Goal: Task Accomplishment & Management: Manage account settings

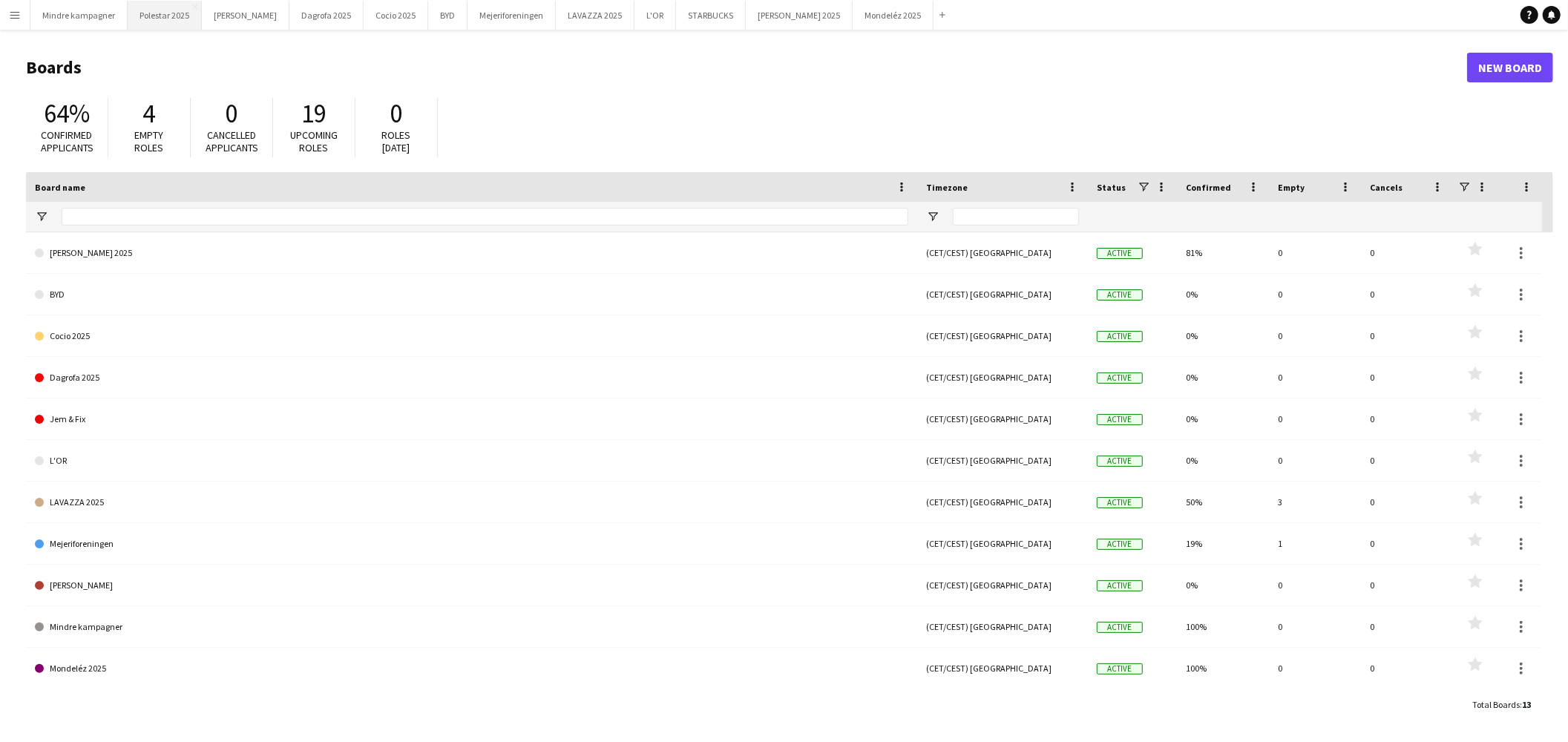
click at [159, 17] on button "Polestar 2025 Close" at bounding box center [165, 15] width 75 height 29
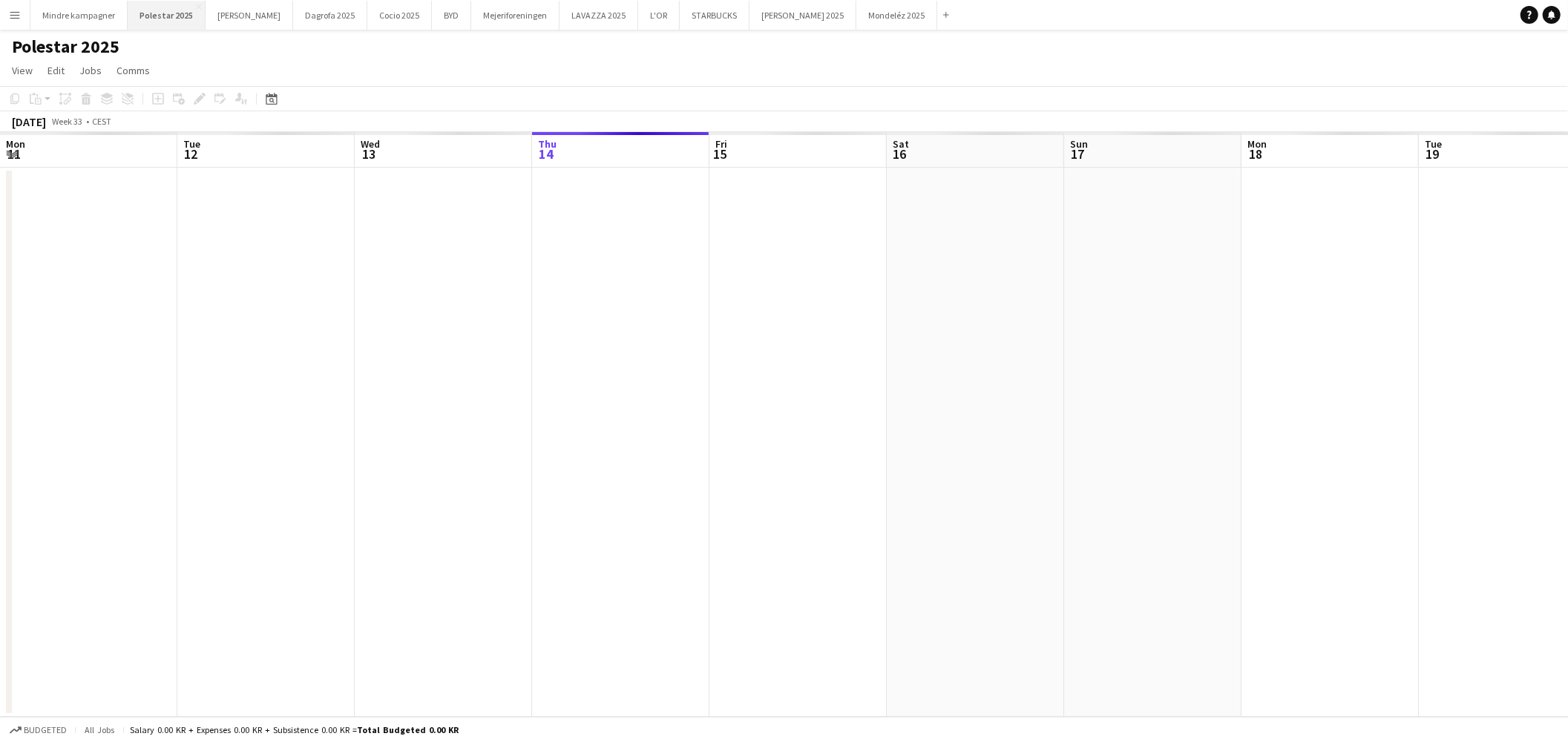
scroll to position [0, 354]
click at [19, 20] on app-icon "Menu" at bounding box center [15, 15] width 12 height 12
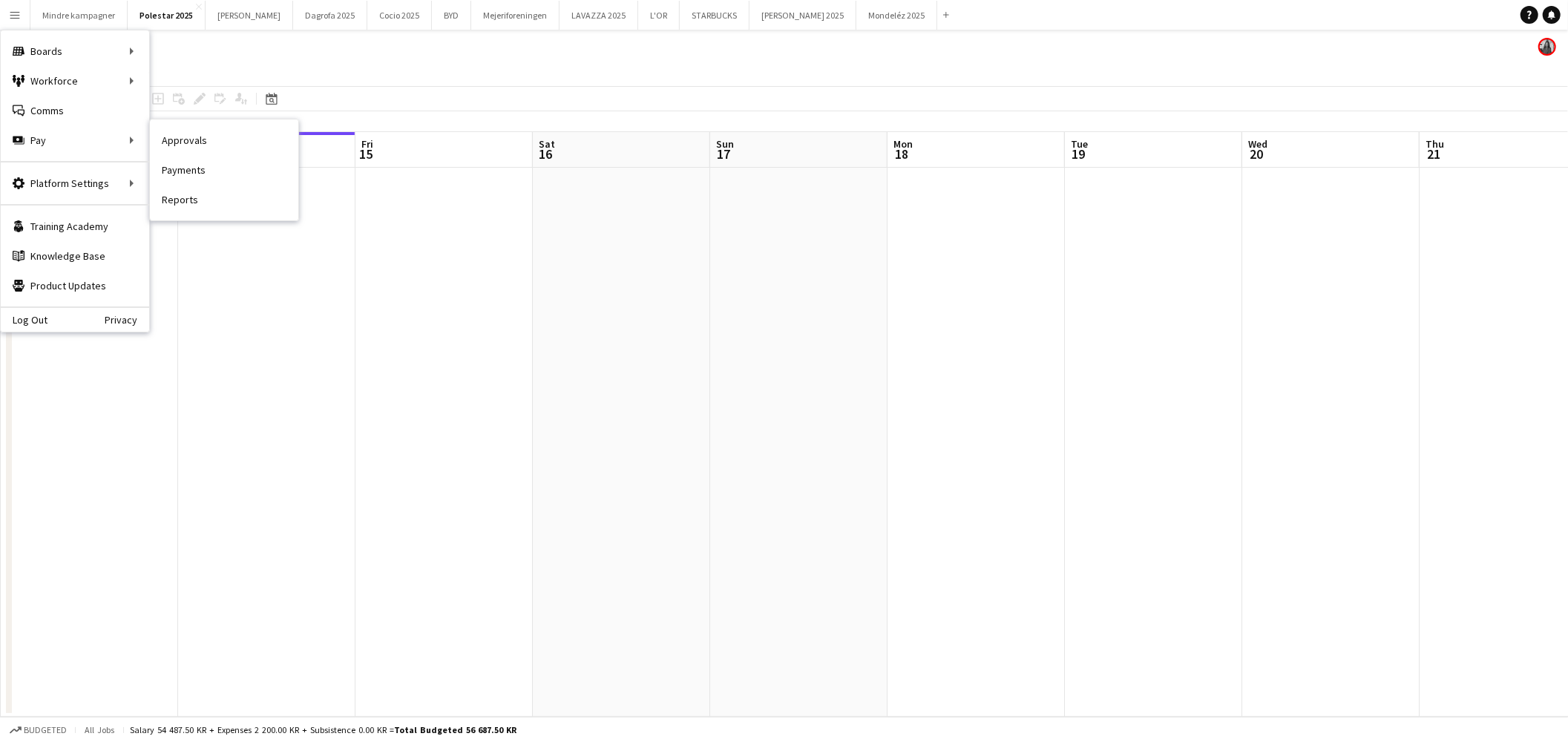
click at [170, 139] on link "Approvals" at bounding box center [224, 139] width 148 height 30
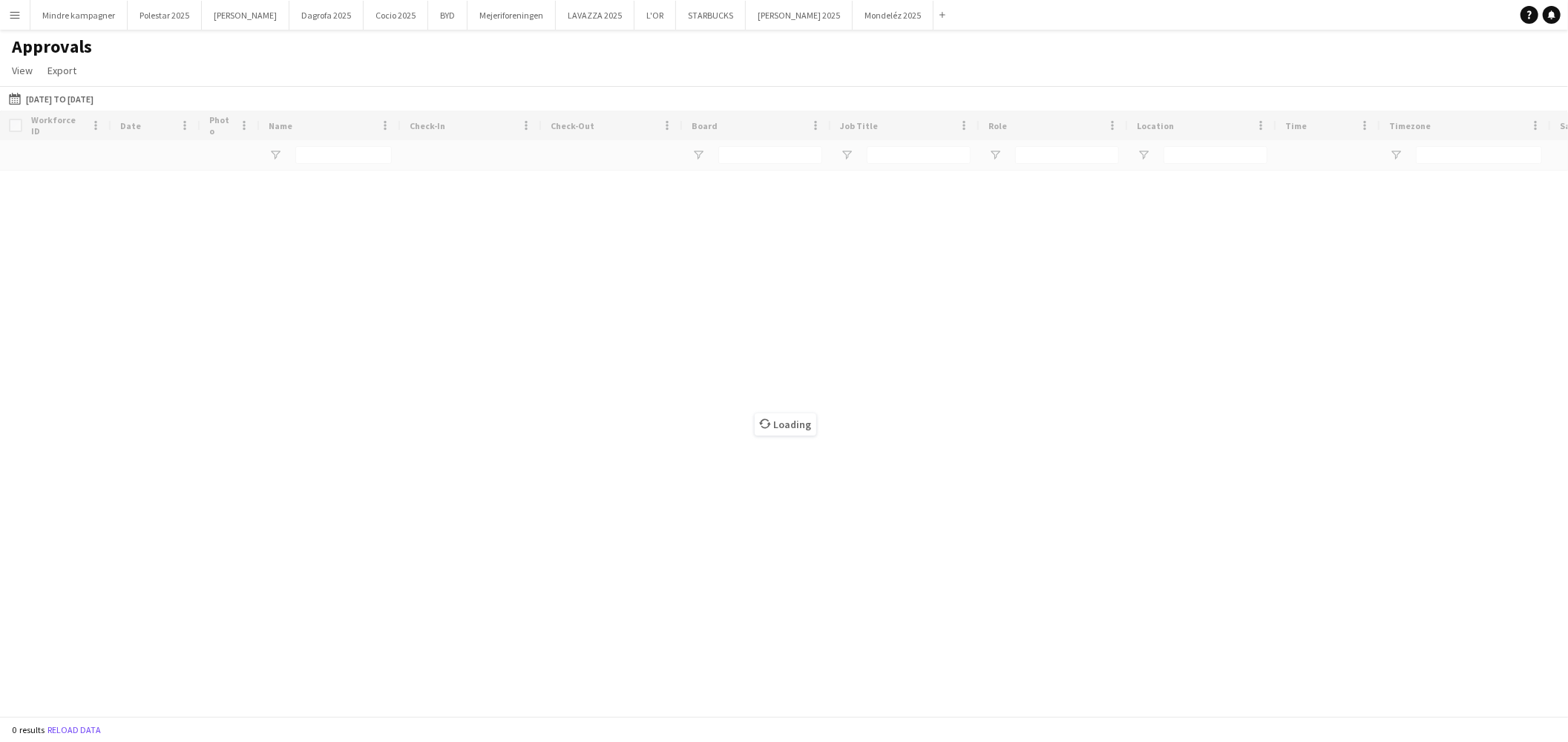
type input "******"
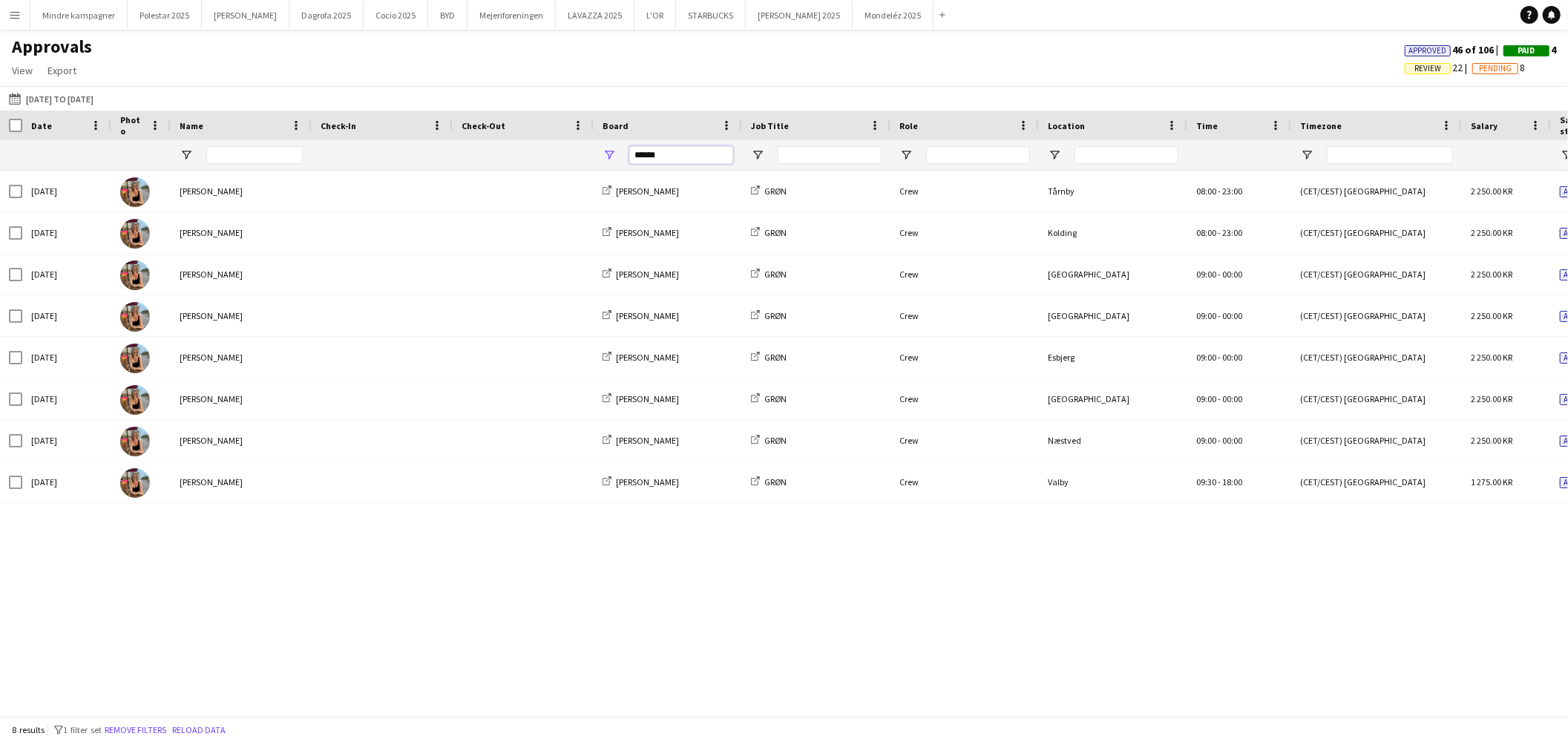
click at [697, 151] on input "******" at bounding box center [681, 155] width 104 height 17
click at [696, 151] on input "******" at bounding box center [681, 155] width 104 height 17
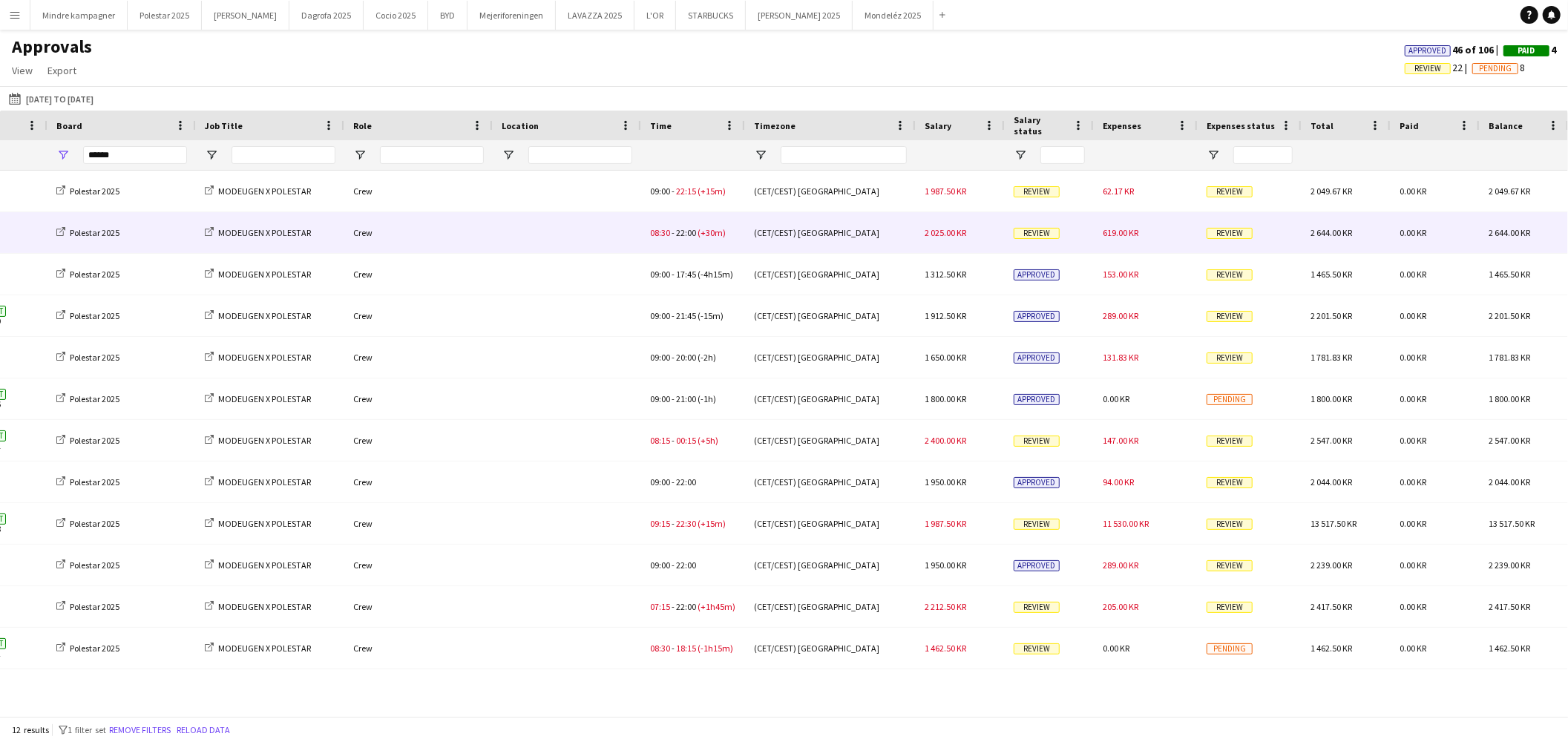
click at [1141, 235] on div "619.00 KR" at bounding box center [1145, 232] width 104 height 41
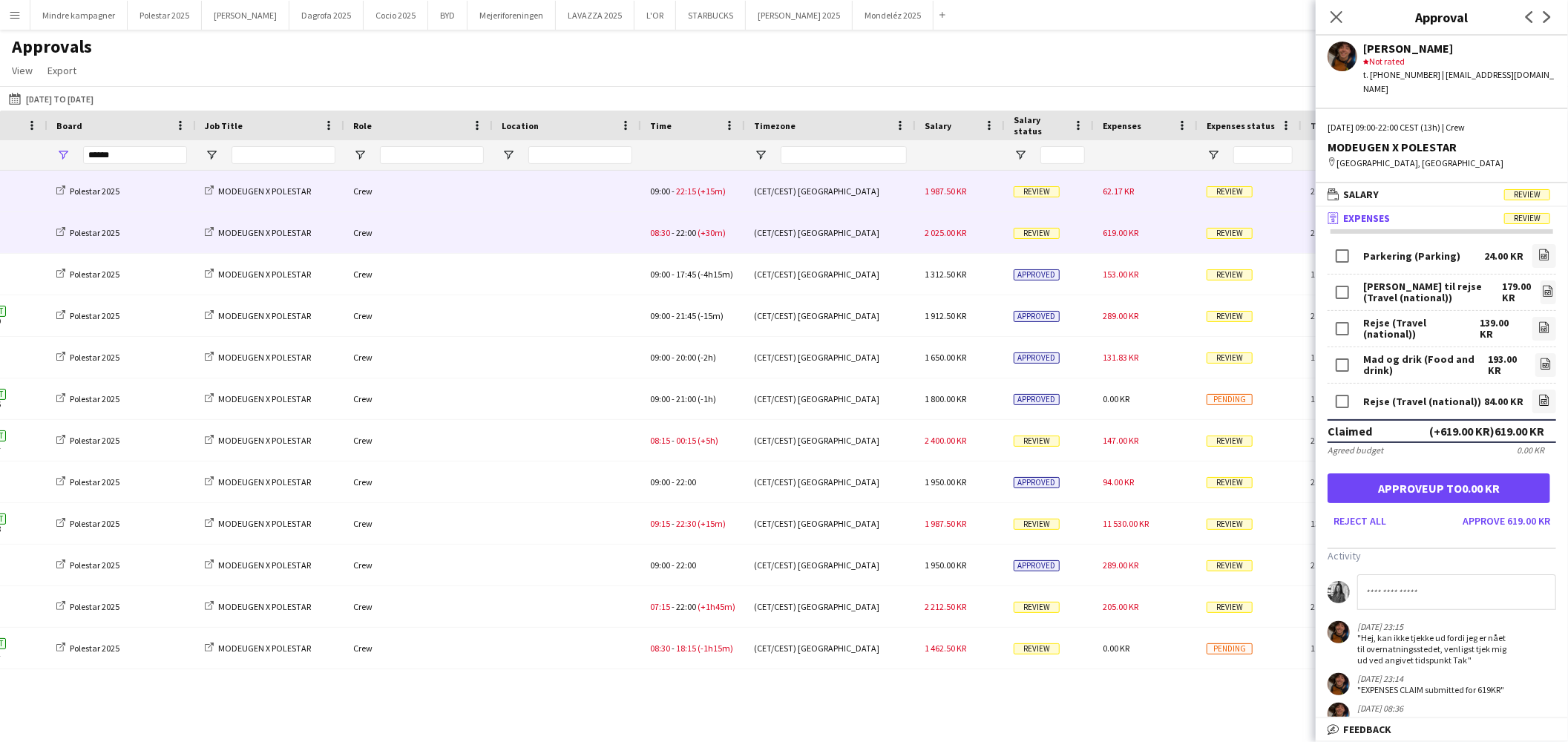
click at [1145, 199] on div "62.17 KR" at bounding box center [1145, 191] width 104 height 41
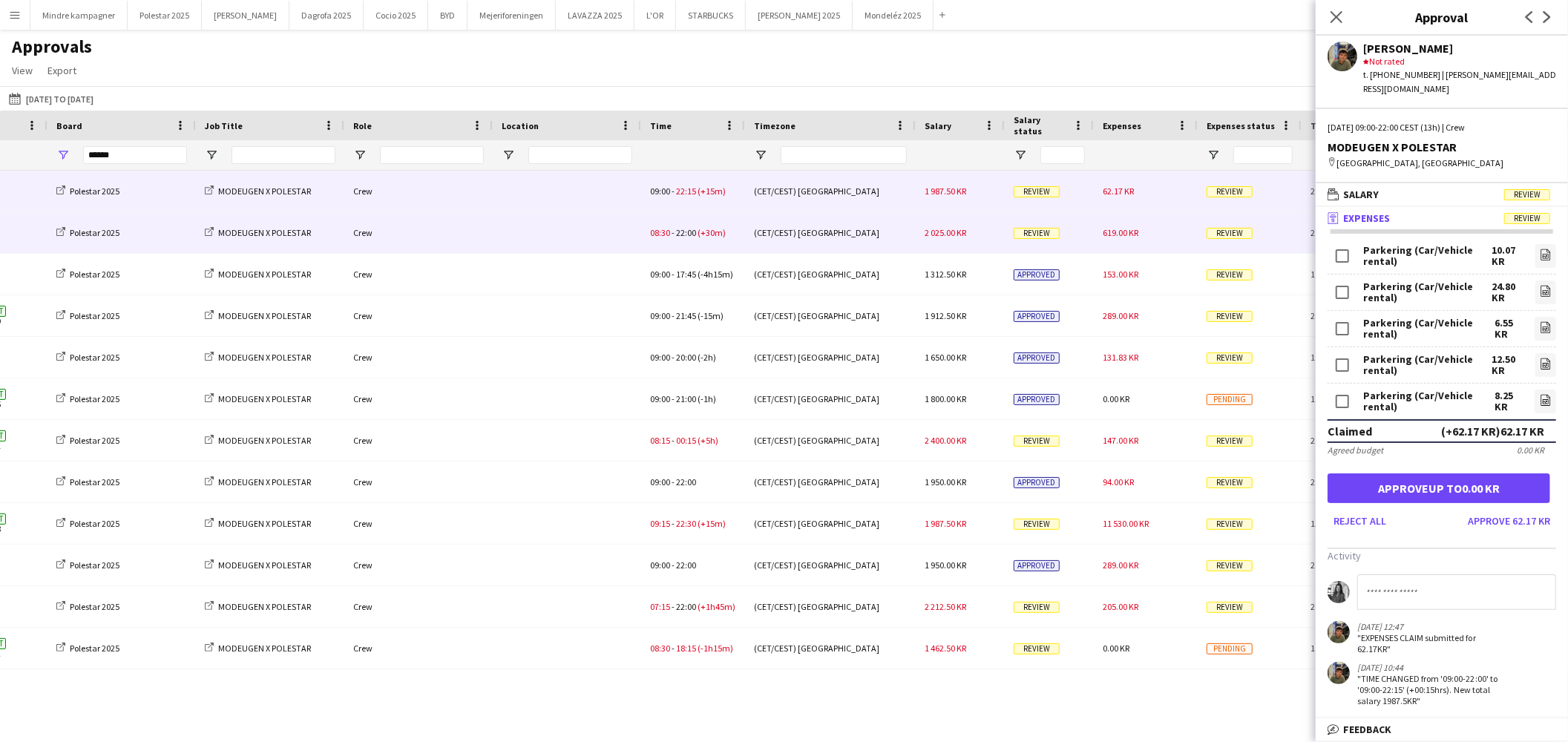
click at [1140, 233] on div "619.00 KR" at bounding box center [1145, 232] width 104 height 41
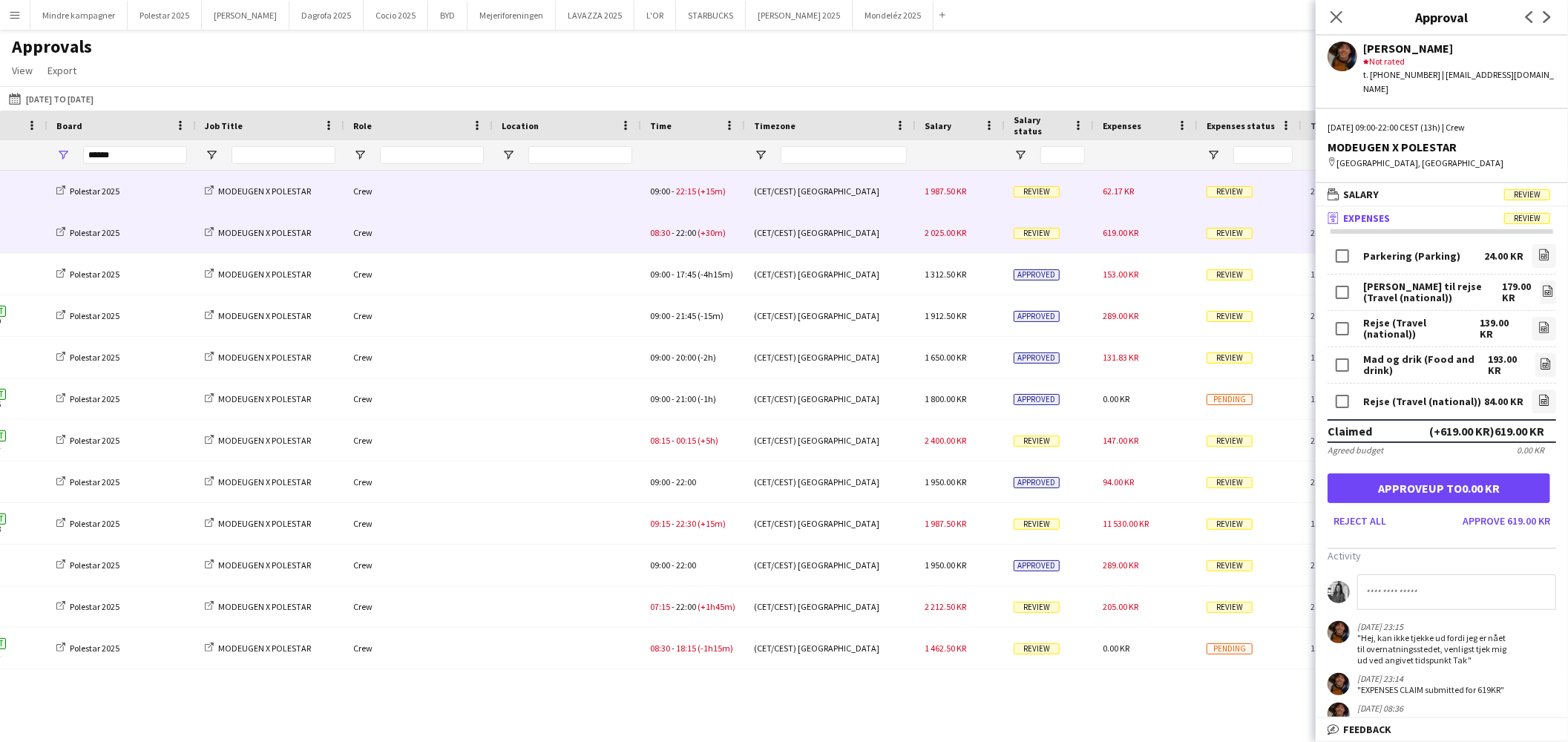
click at [1139, 189] on div "62.17 KR" at bounding box center [1145, 191] width 104 height 41
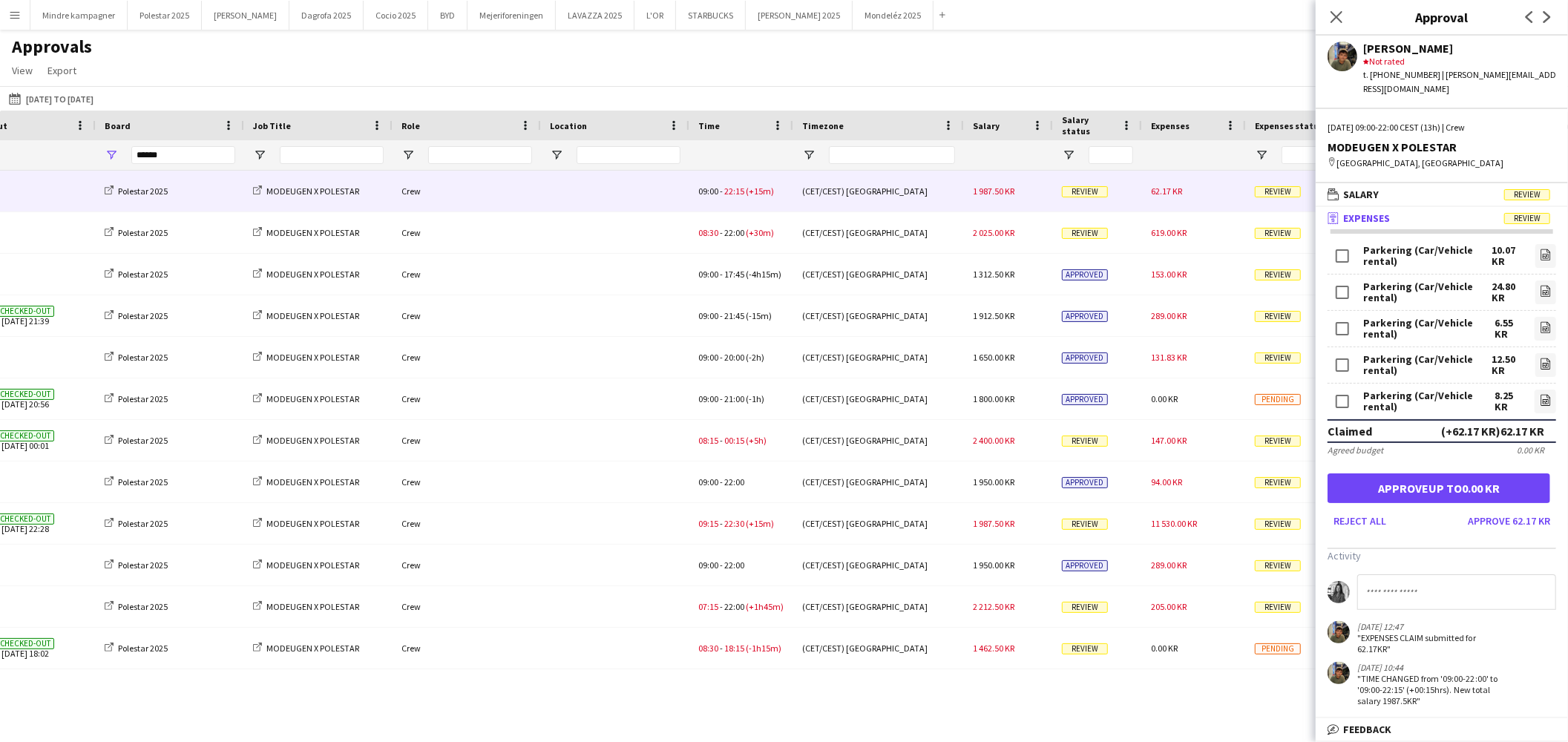
scroll to position [0, 256]
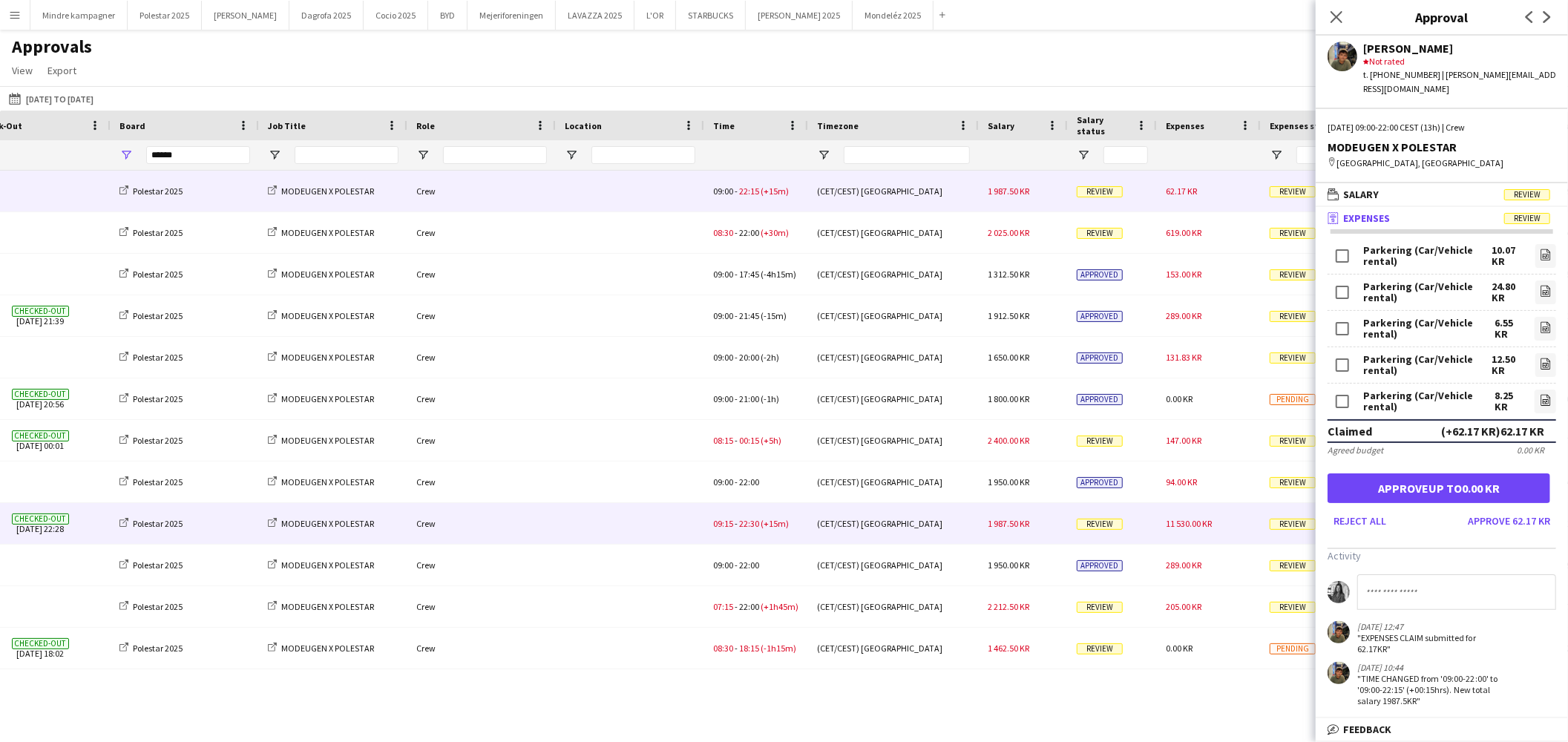
click at [1227, 528] on div "11 530.00 KR" at bounding box center [1208, 523] width 104 height 41
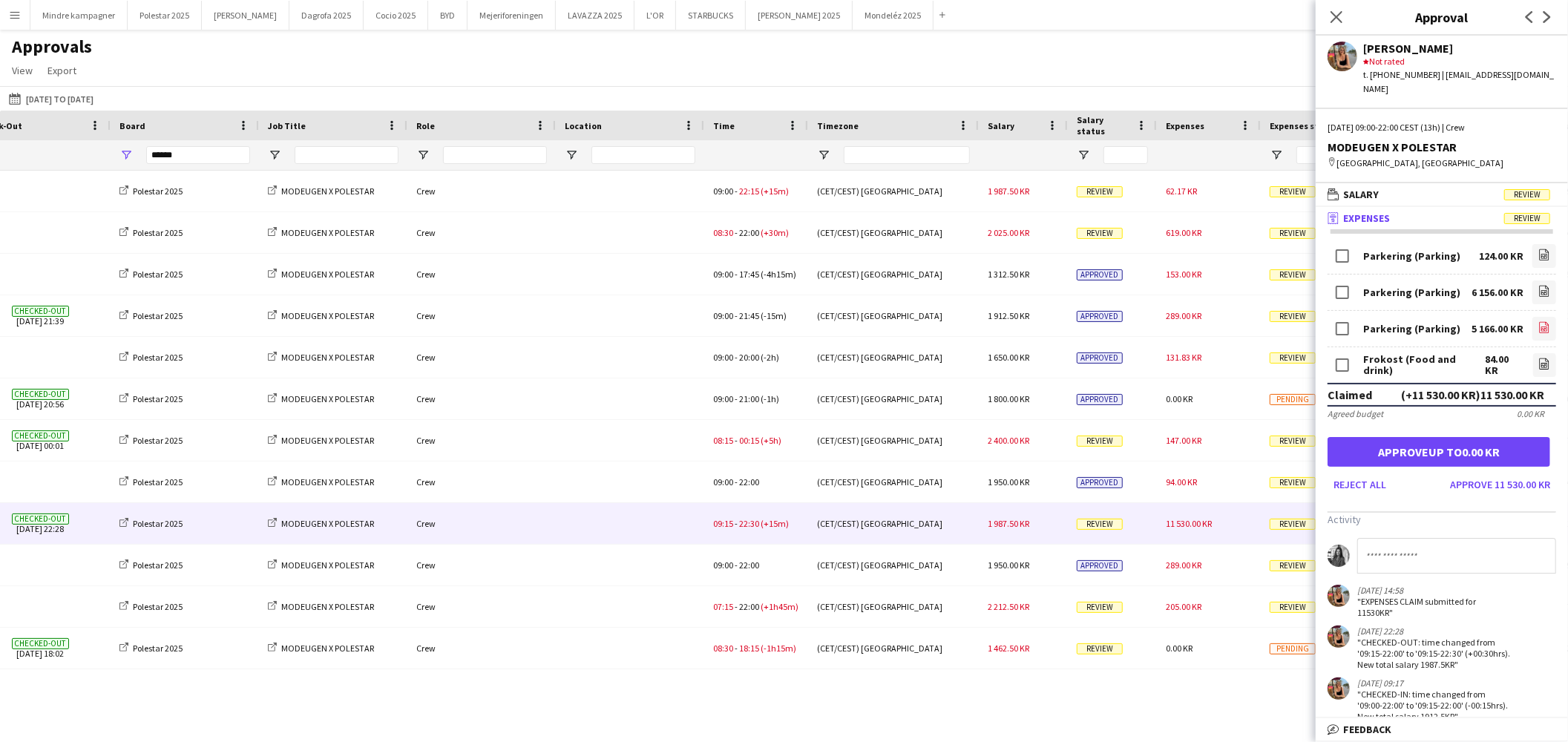
click at [1538, 322] on icon "file-image" at bounding box center [1544, 327] width 12 height 12
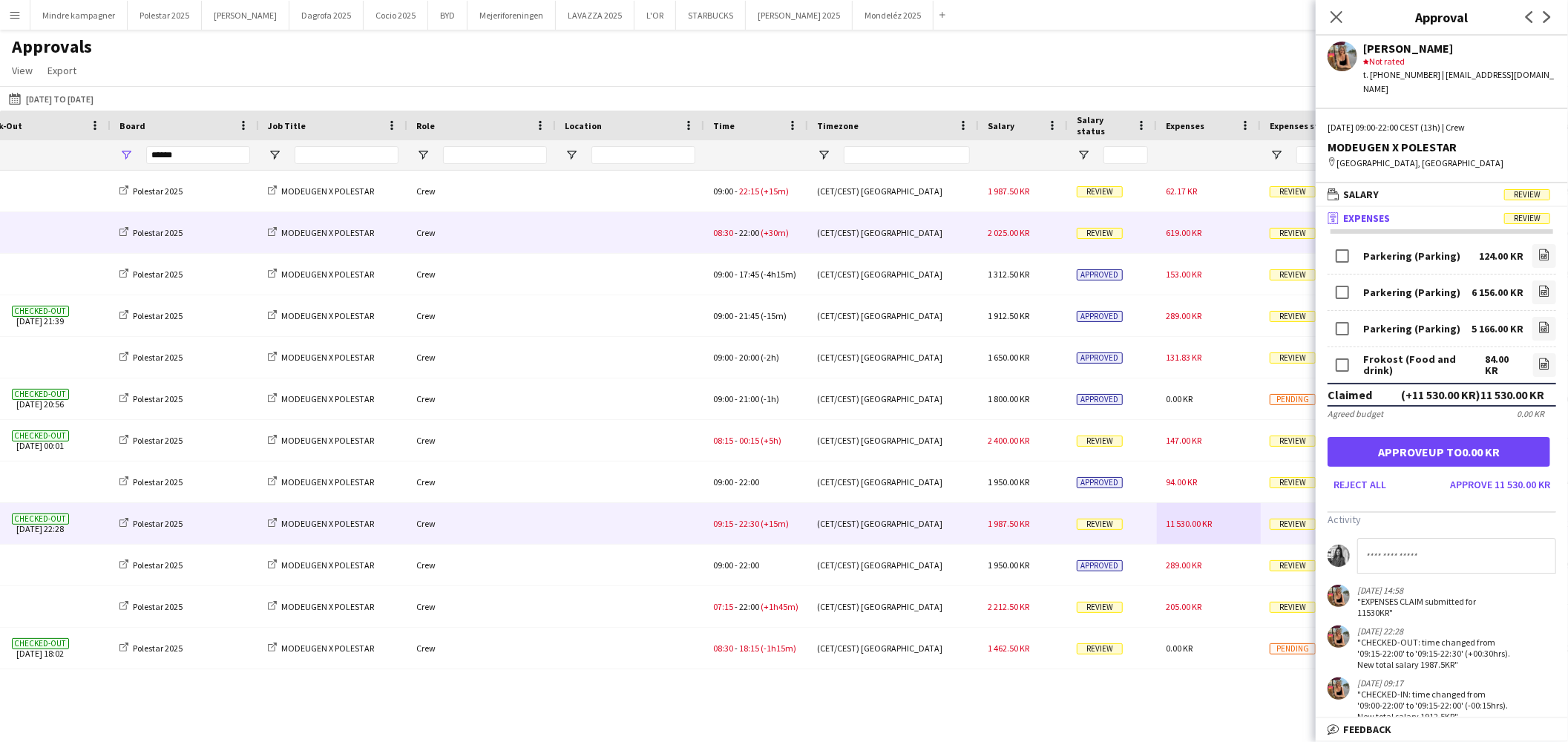
click at [1207, 237] on div "619.00 KR" at bounding box center [1208, 232] width 104 height 41
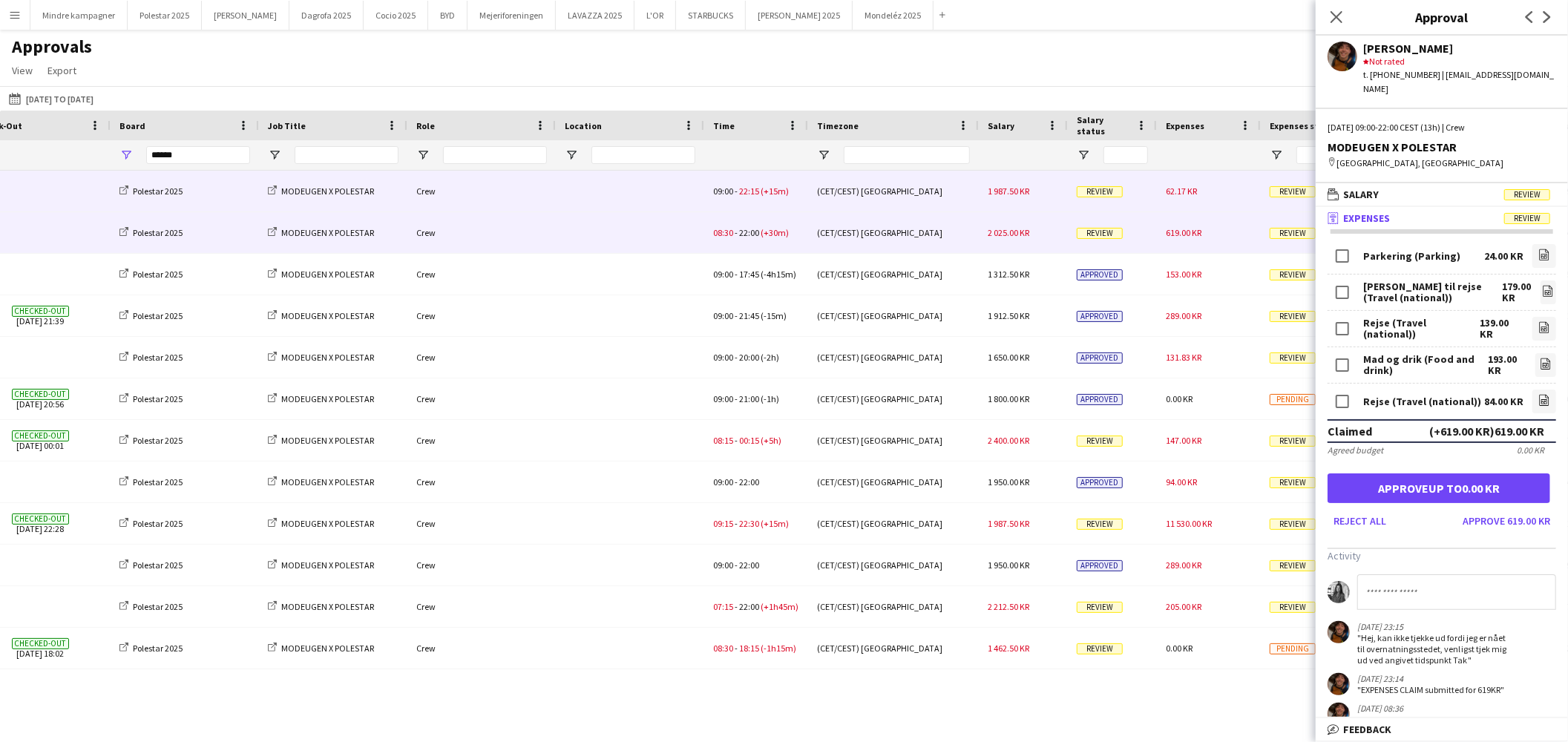
click at [1188, 202] on div "62.17 KR" at bounding box center [1208, 191] width 104 height 41
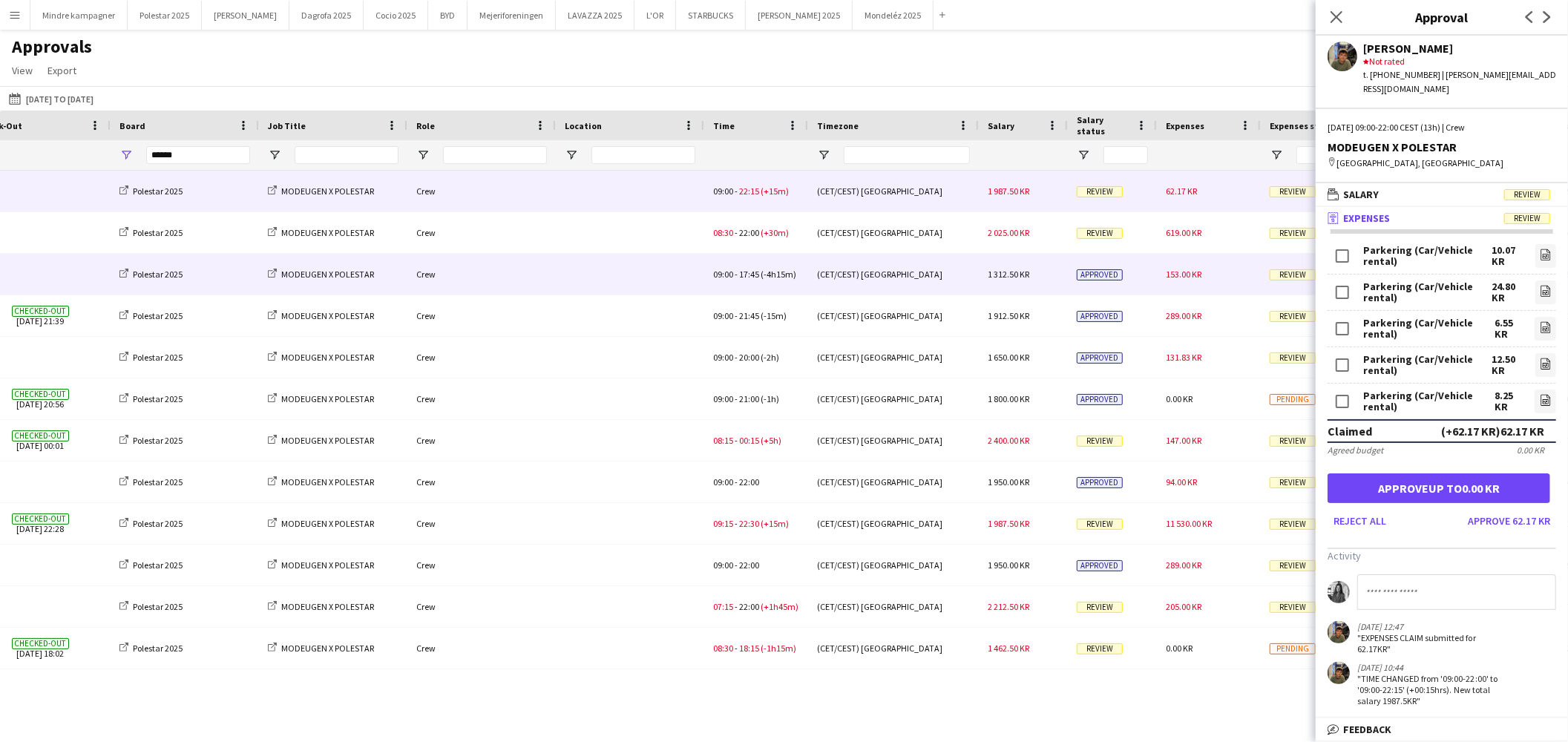
click at [1205, 280] on div "153.00 KR" at bounding box center [1208, 274] width 104 height 41
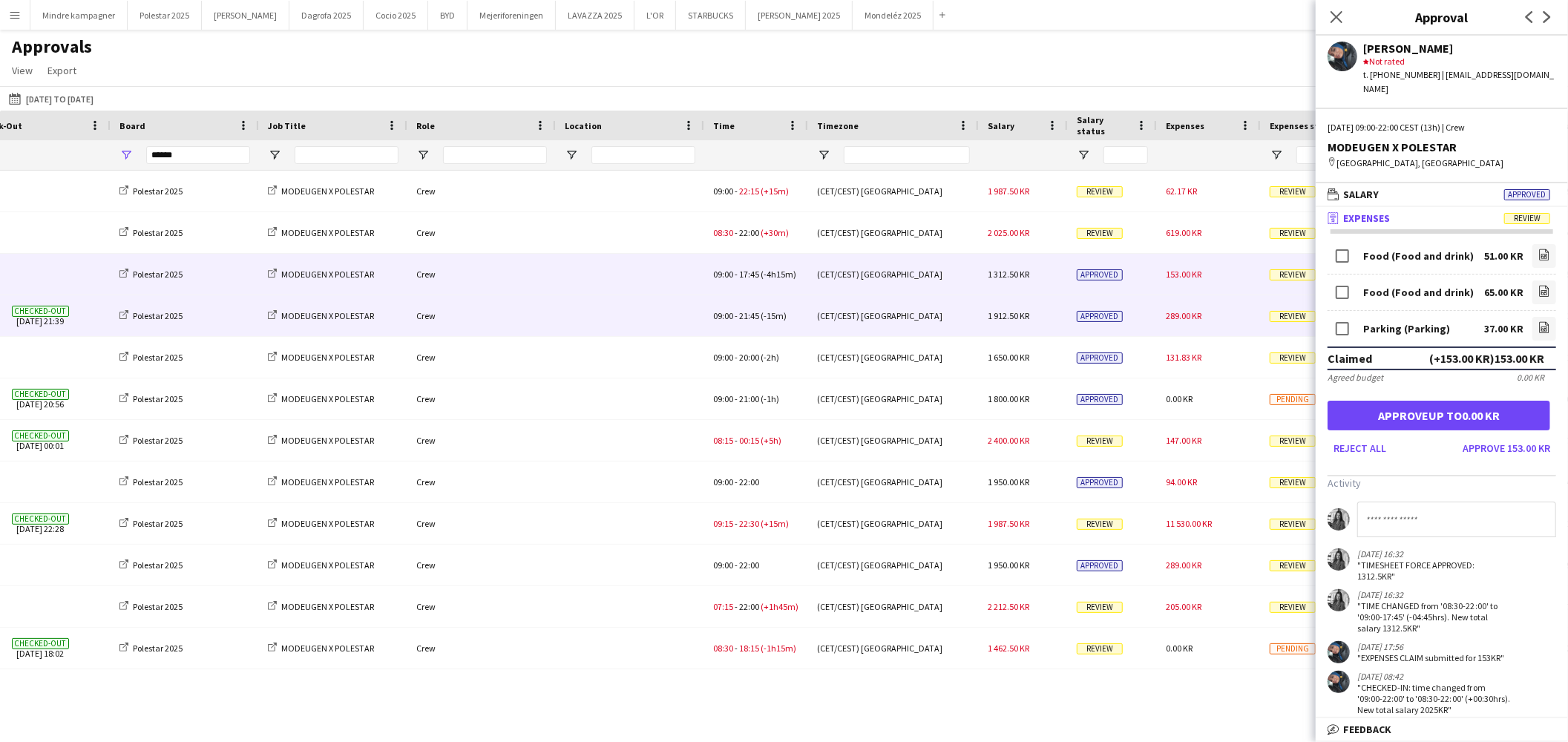
click at [1197, 319] on span "289.00 KR" at bounding box center [1183, 315] width 36 height 11
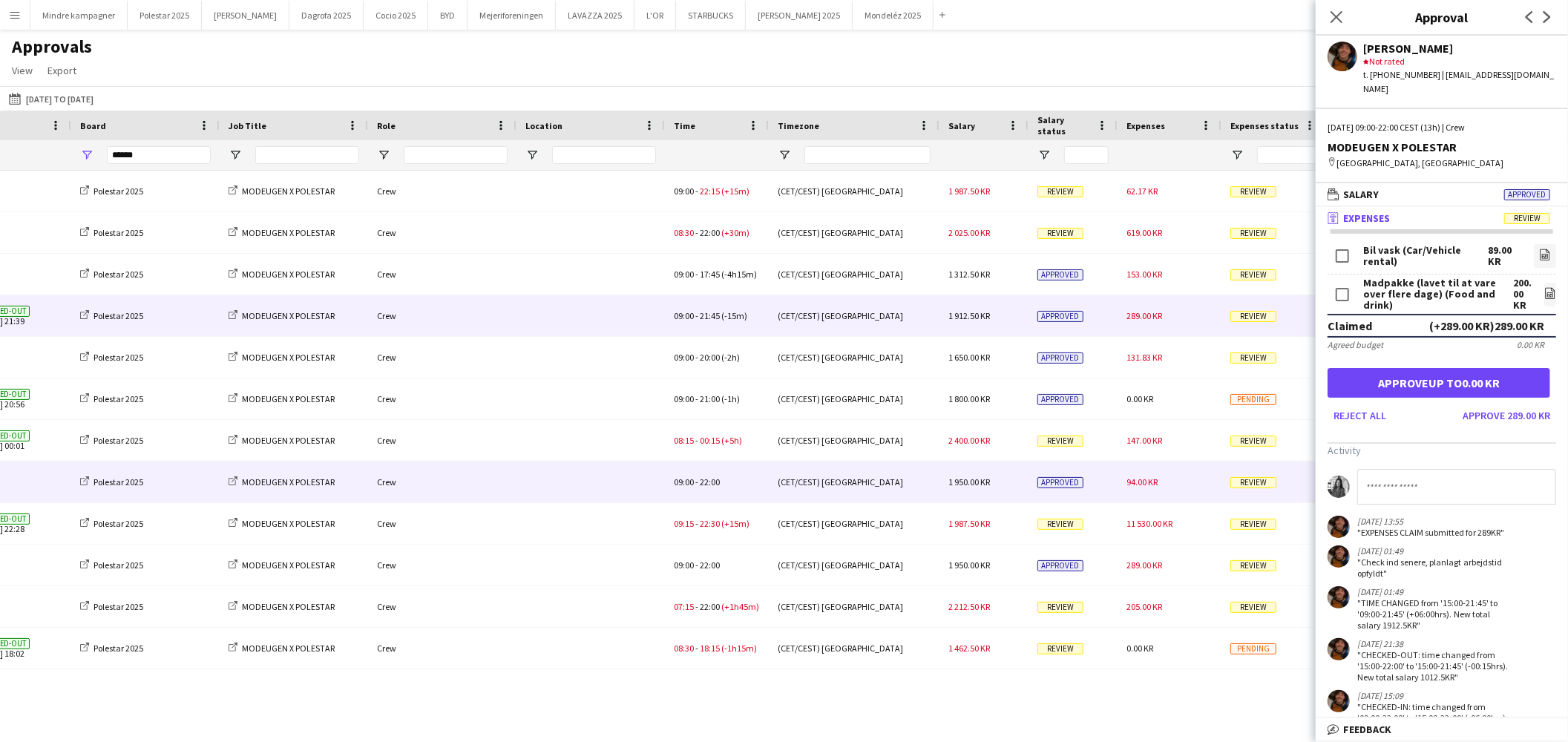
click at [1176, 480] on div "94.00 KR" at bounding box center [1169, 481] width 104 height 41
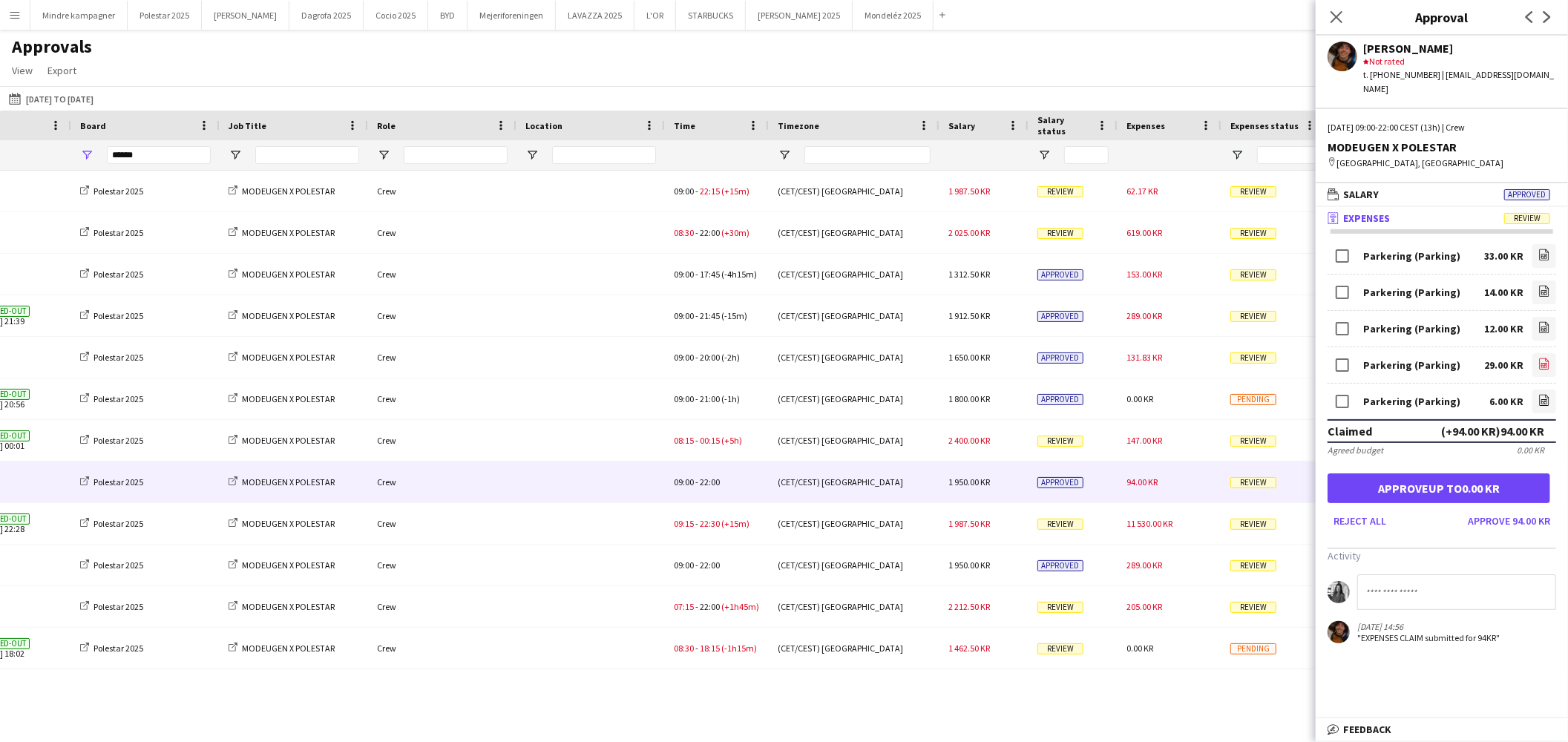
click at [1538, 357] on icon "file-image" at bounding box center [1544, 363] width 12 height 12
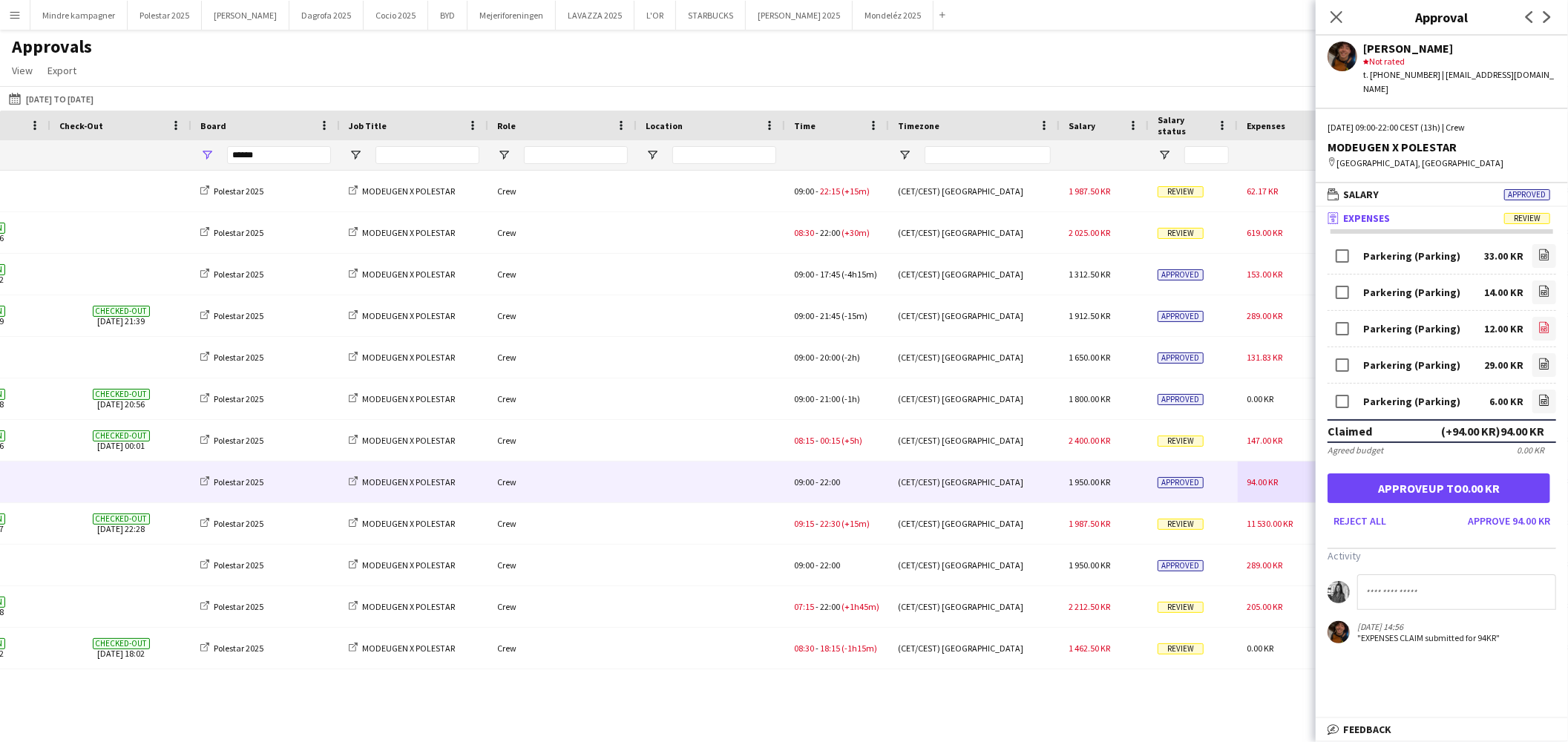
click at [1547, 322] on icon "file-image" at bounding box center [1544, 327] width 12 height 12
click at [1553, 389] on link "file-image" at bounding box center [1544, 401] width 24 height 24
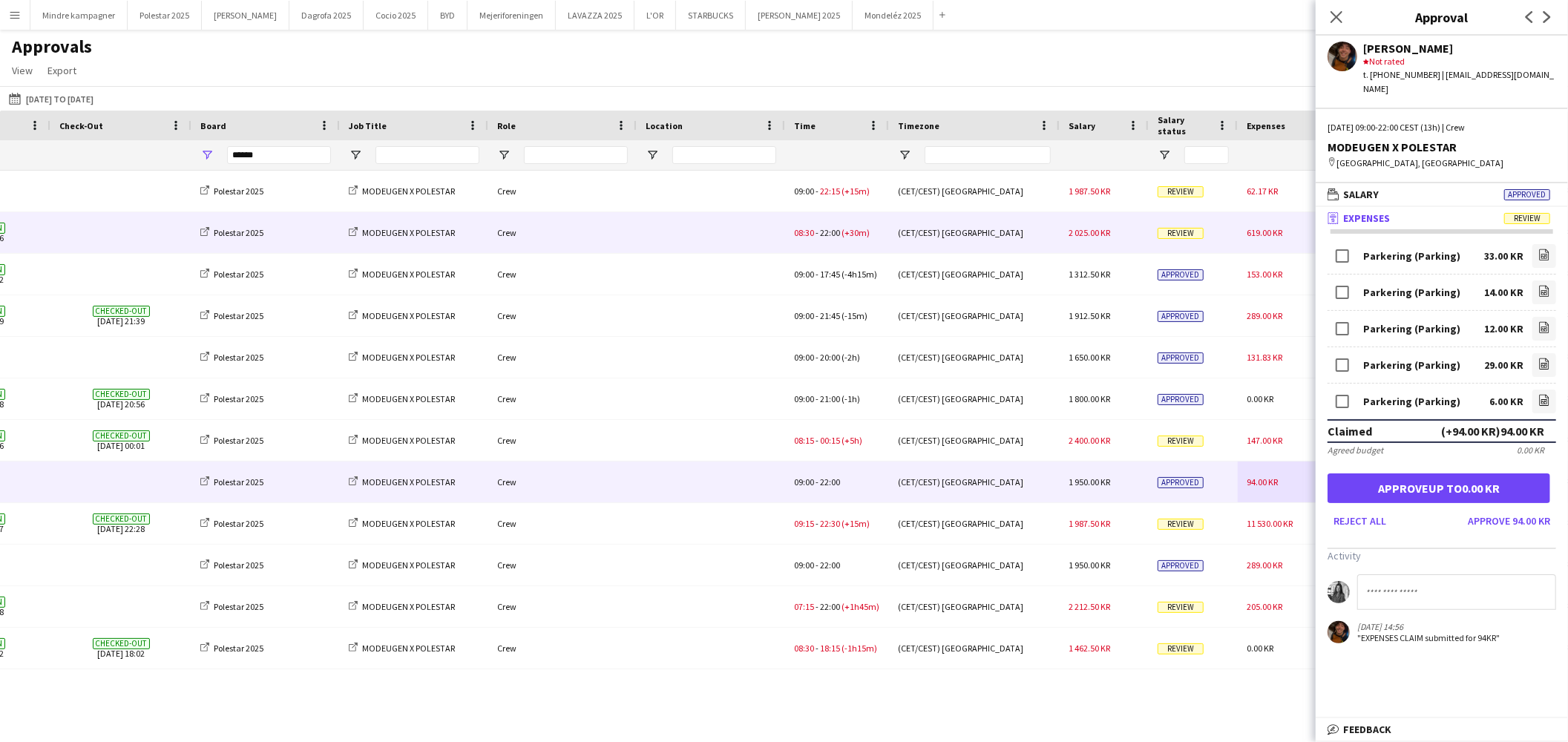
click at [1098, 225] on div "2 025.00 KR" at bounding box center [1104, 232] width 89 height 41
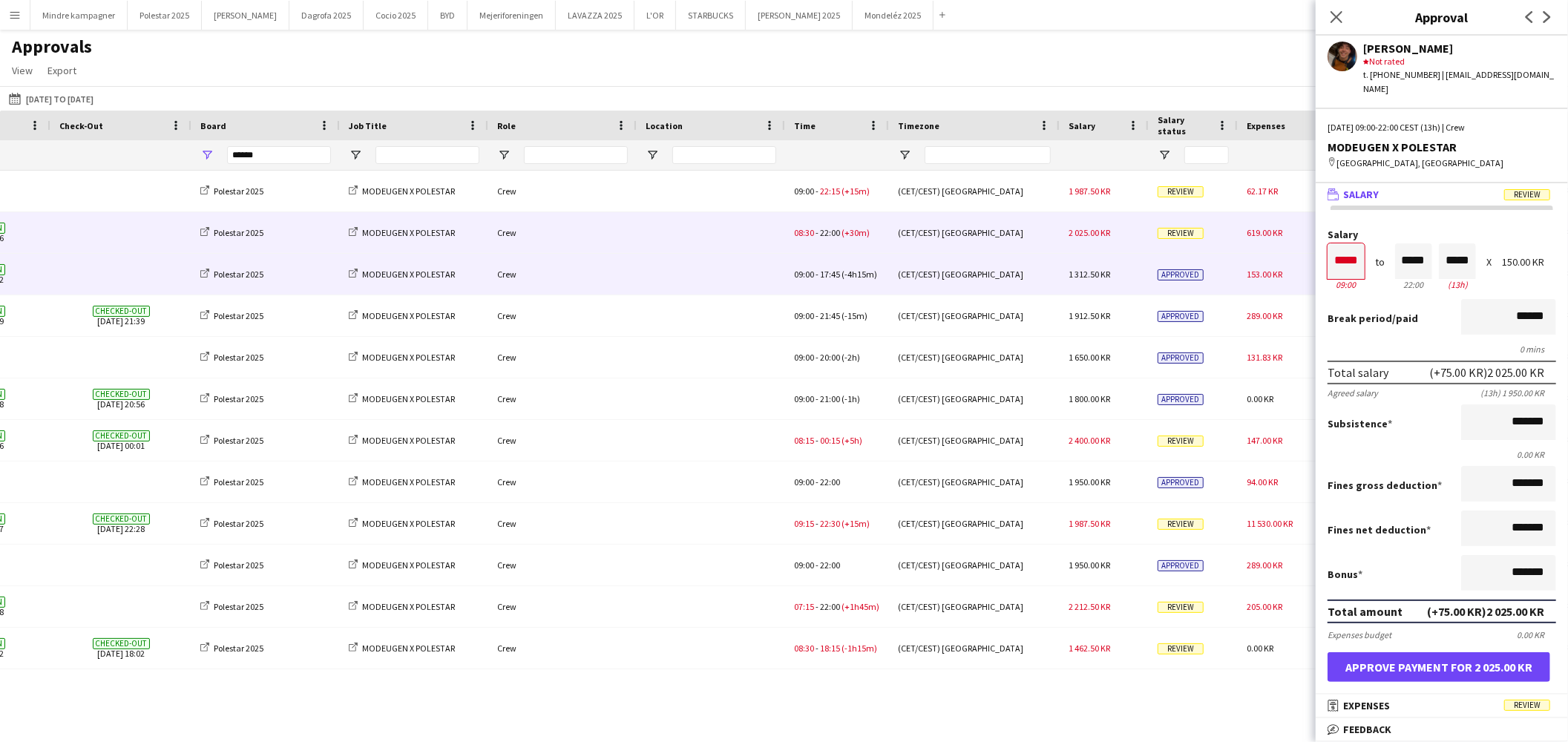
click at [1092, 277] on span "1 312.50 KR" at bounding box center [1089, 273] width 42 height 11
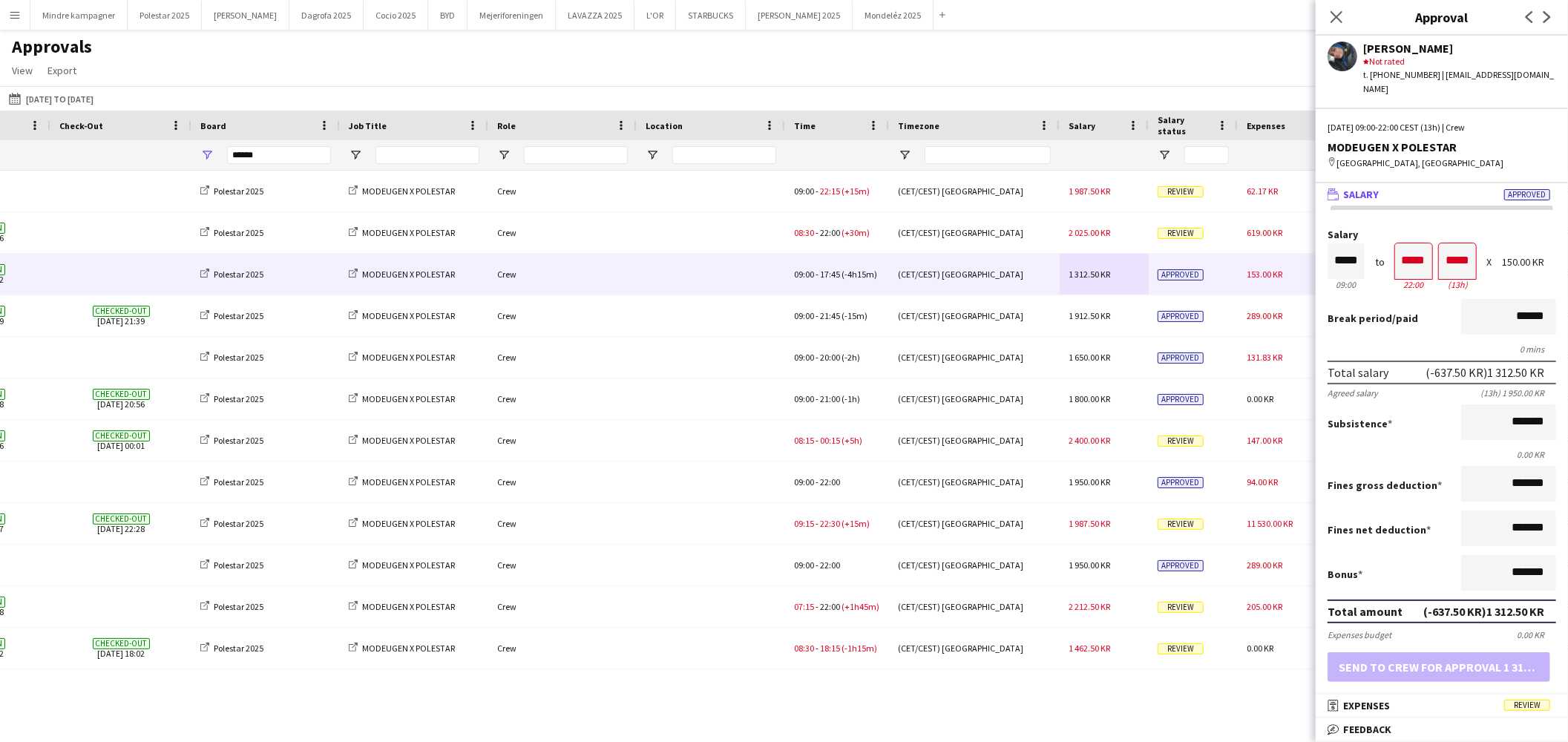
click at [1093, 699] on div "Polestar 2025 MODEUGEN X POLESTAR Crew 09:00 - 22:15 (+15m) (CET/CEST) [GEOGRAP…" at bounding box center [784, 437] width 1568 height 533
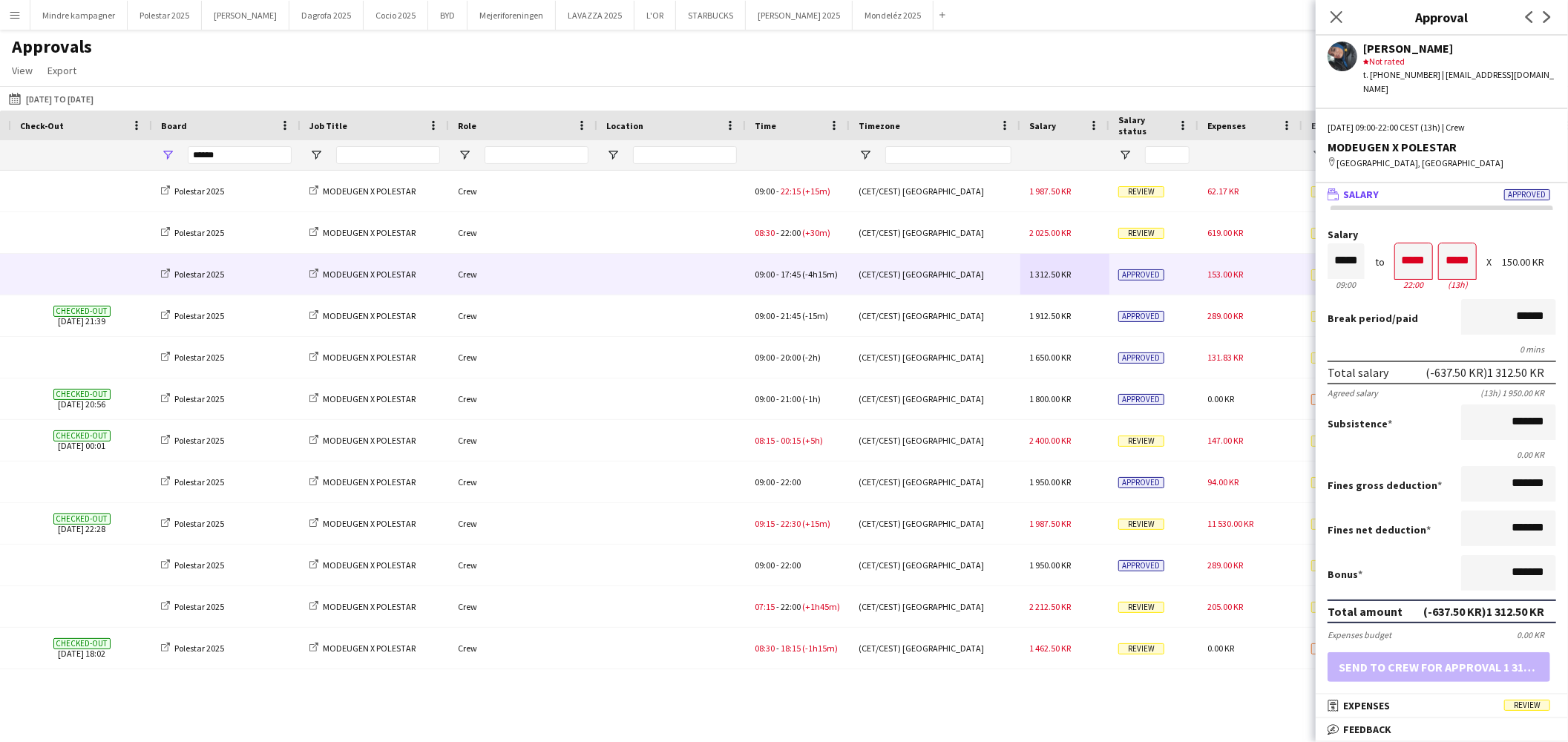
scroll to position [0, 569]
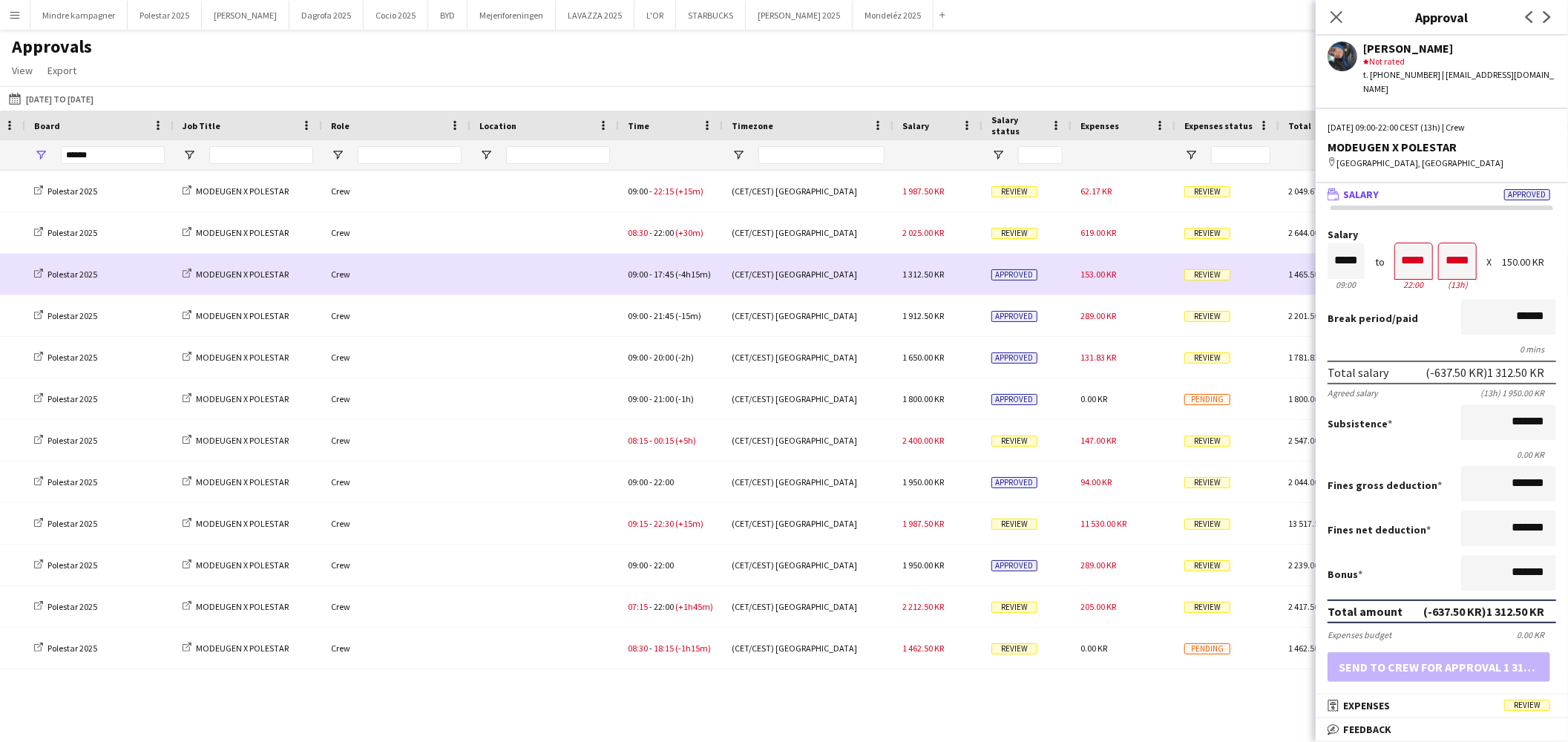
click at [1235, 274] on div "Review" at bounding box center [1226, 274] width 104 height 41
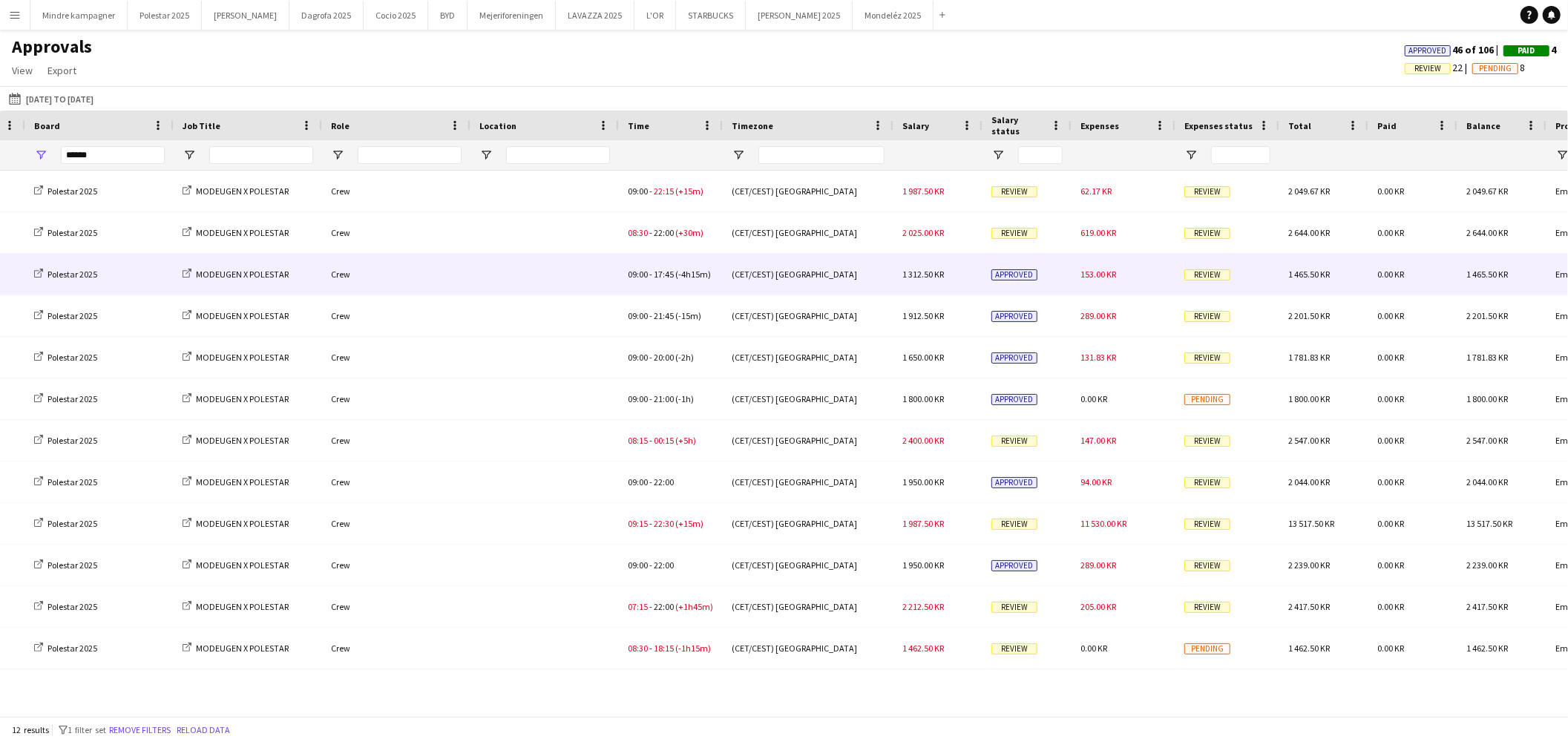
click at [1248, 278] on div "Review" at bounding box center [1226, 274] width 104 height 41
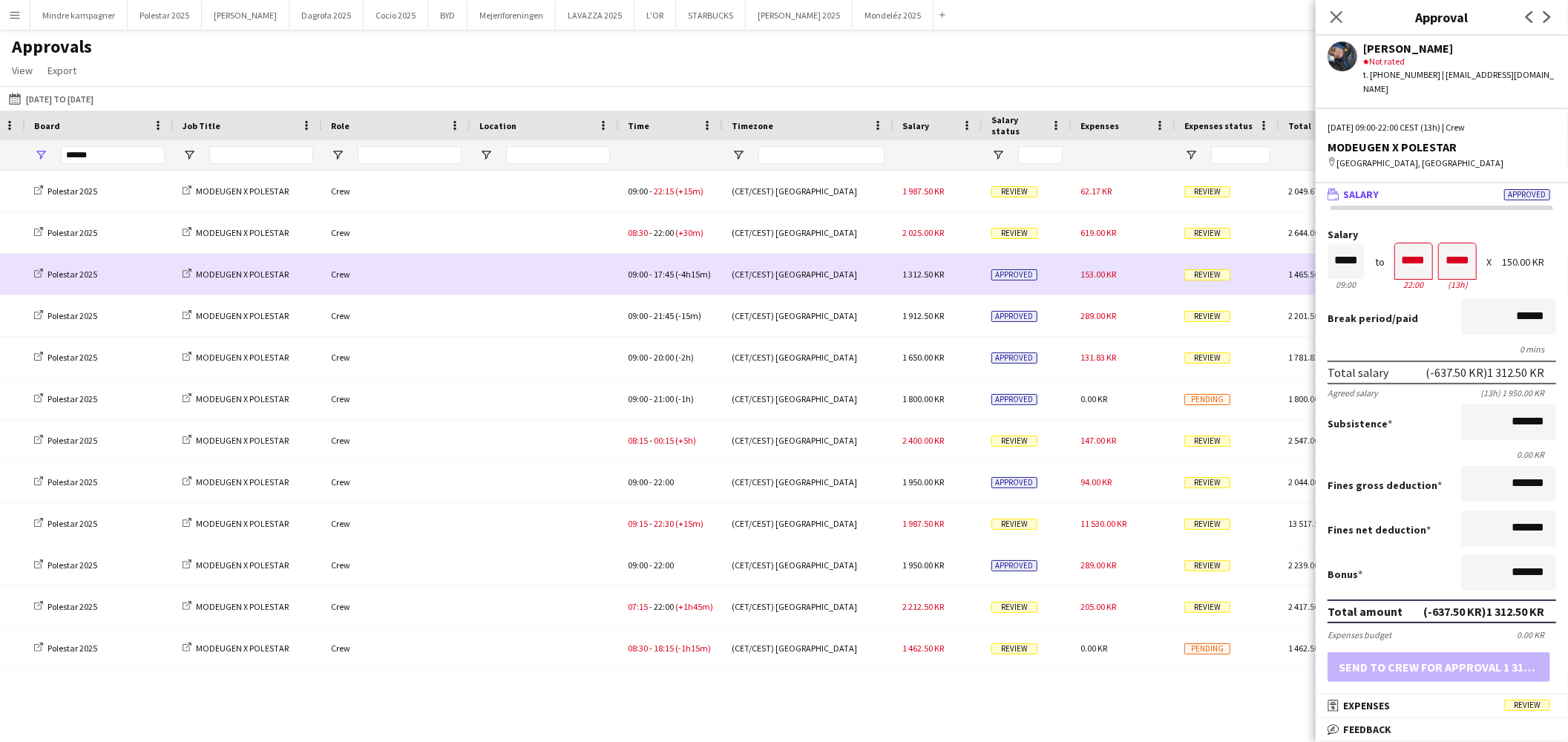
click at [1103, 277] on span "153.00 KR" at bounding box center [1097, 273] width 36 height 11
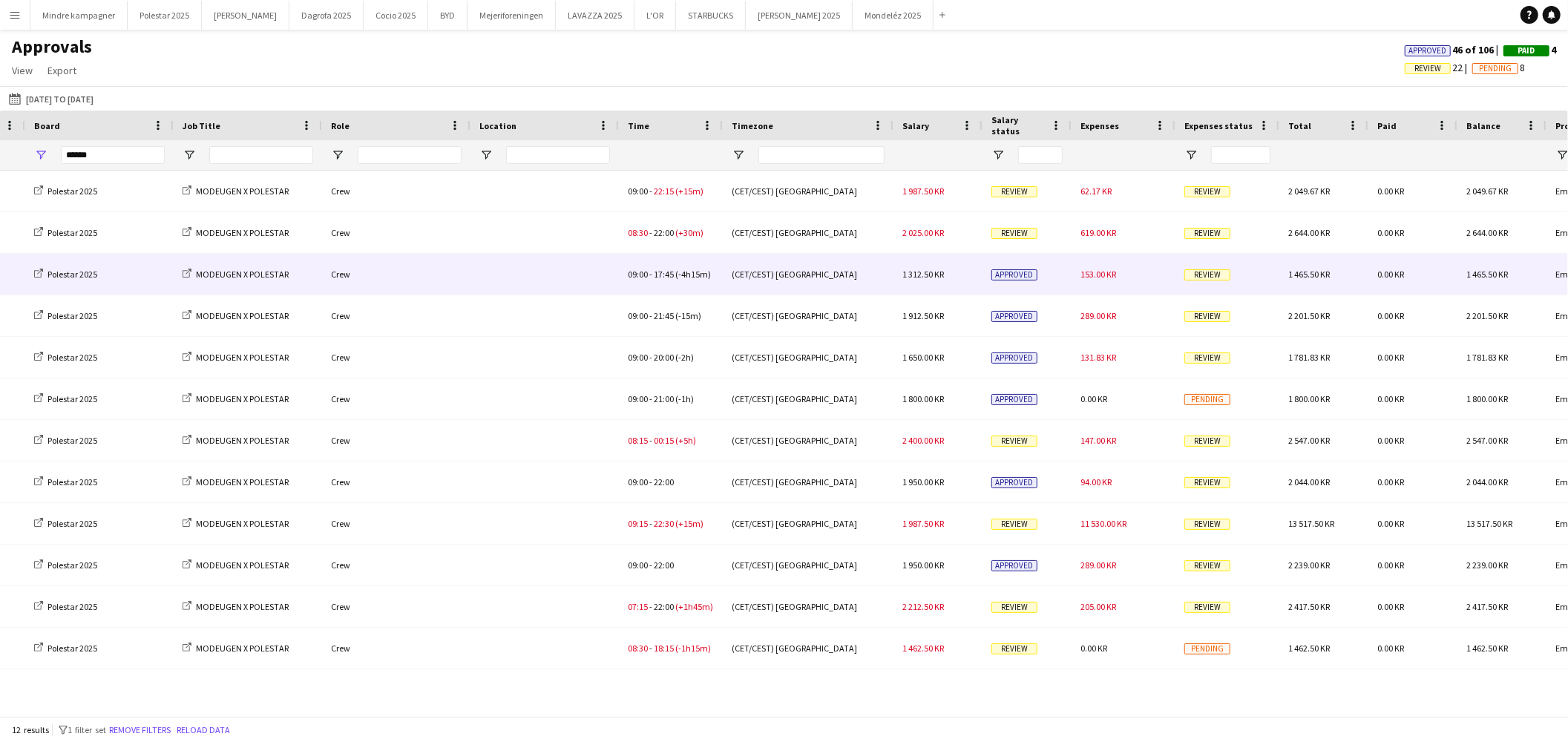
click at [1102, 277] on span "153.00 KR" at bounding box center [1097, 273] width 36 height 11
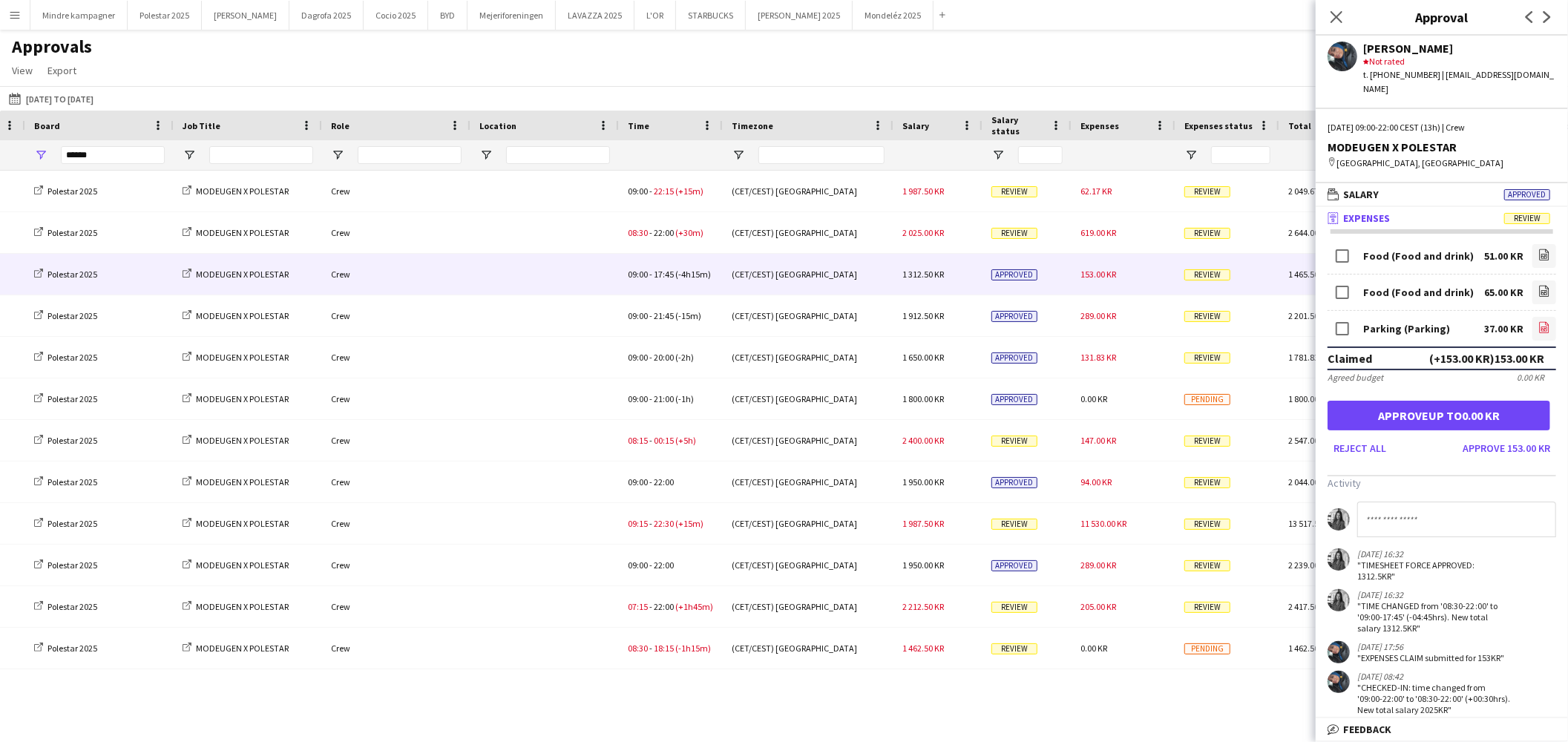
click at [1542, 322] on icon "file-image" at bounding box center [1544, 327] width 12 height 12
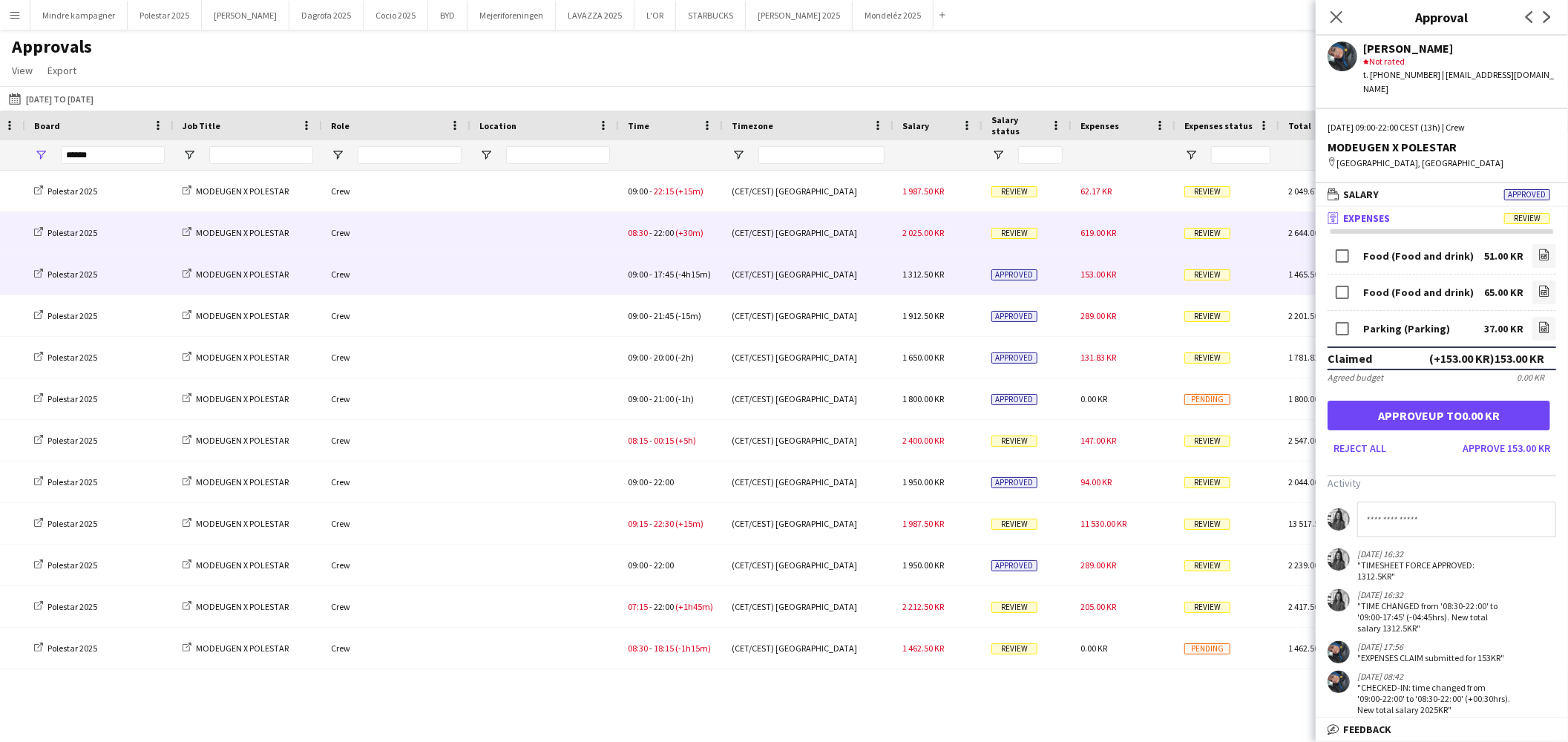
click at [1130, 230] on div "619.00 KR" at bounding box center [1122, 232] width 104 height 41
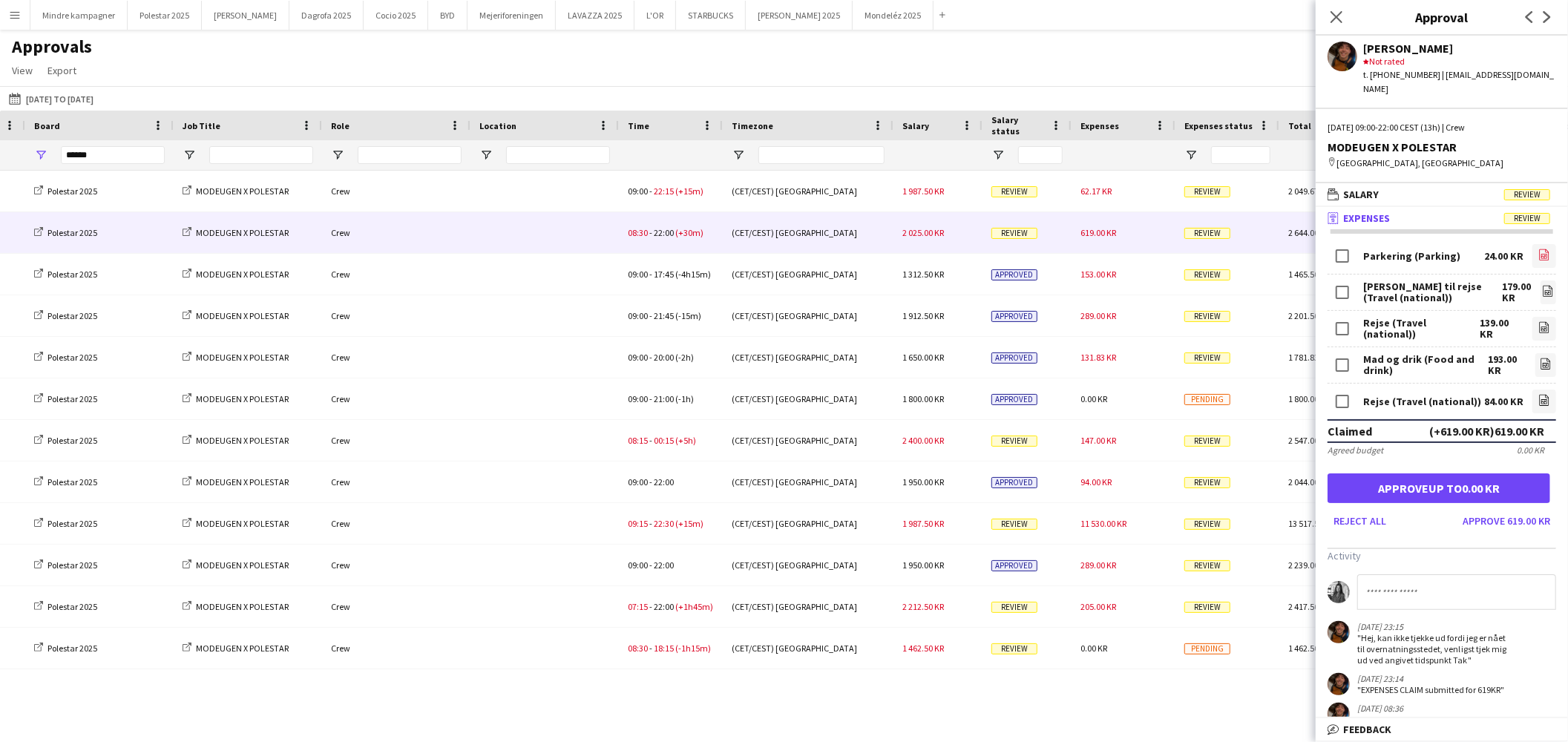
click at [1539, 249] on icon at bounding box center [1544, 254] width 10 height 11
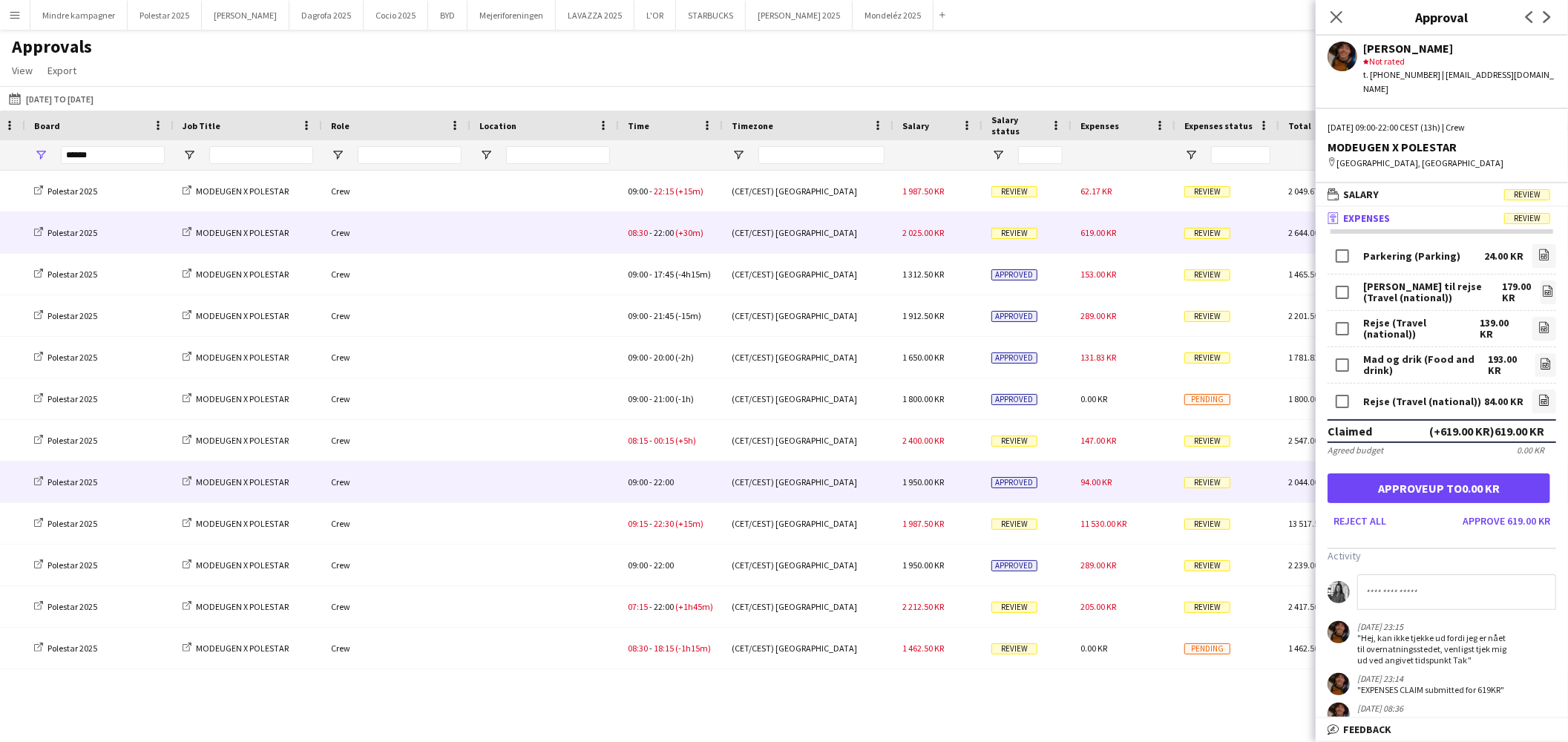
click at [1125, 483] on div "94.00 KR" at bounding box center [1122, 481] width 104 height 41
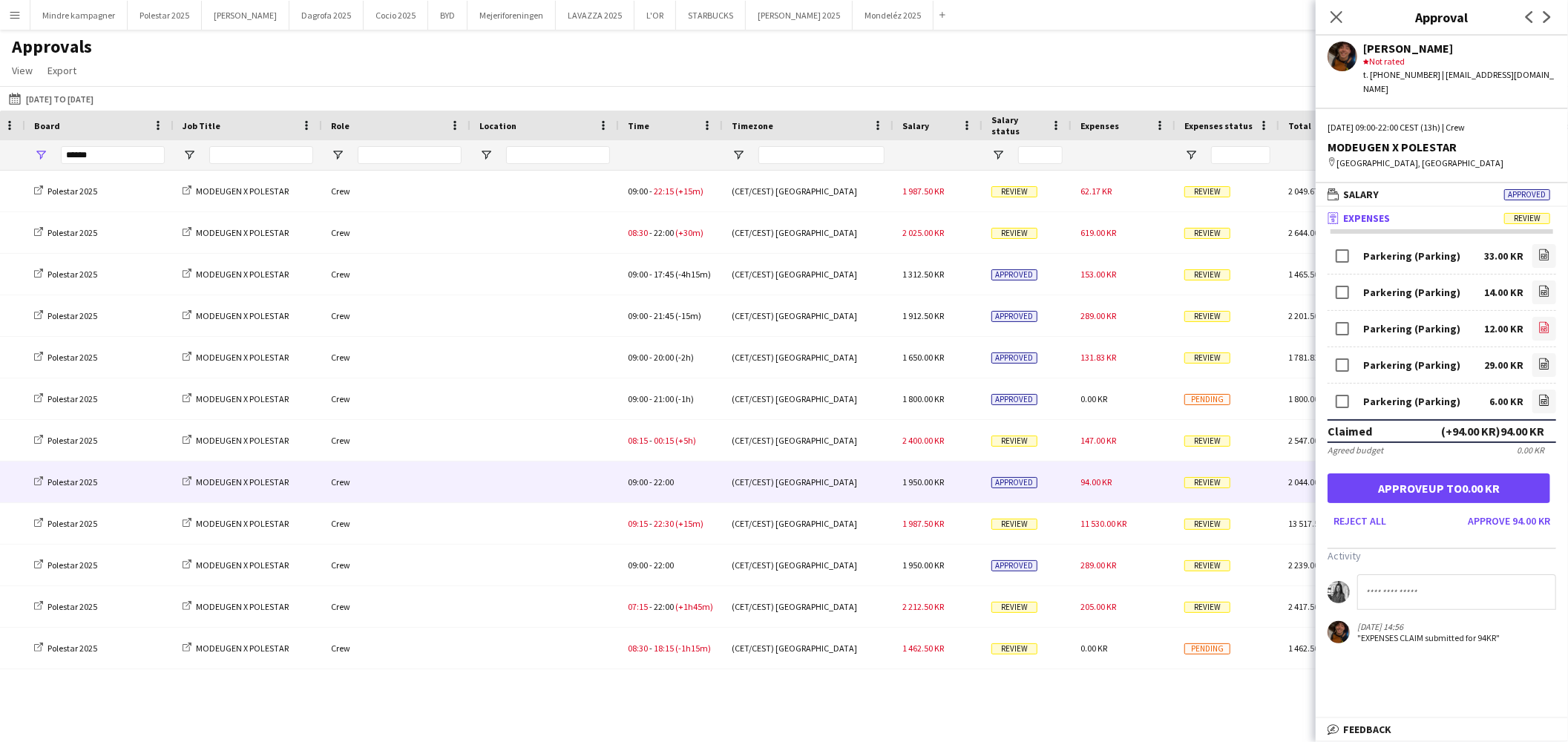
click at [1540, 322] on icon "file-image" at bounding box center [1544, 327] width 12 height 12
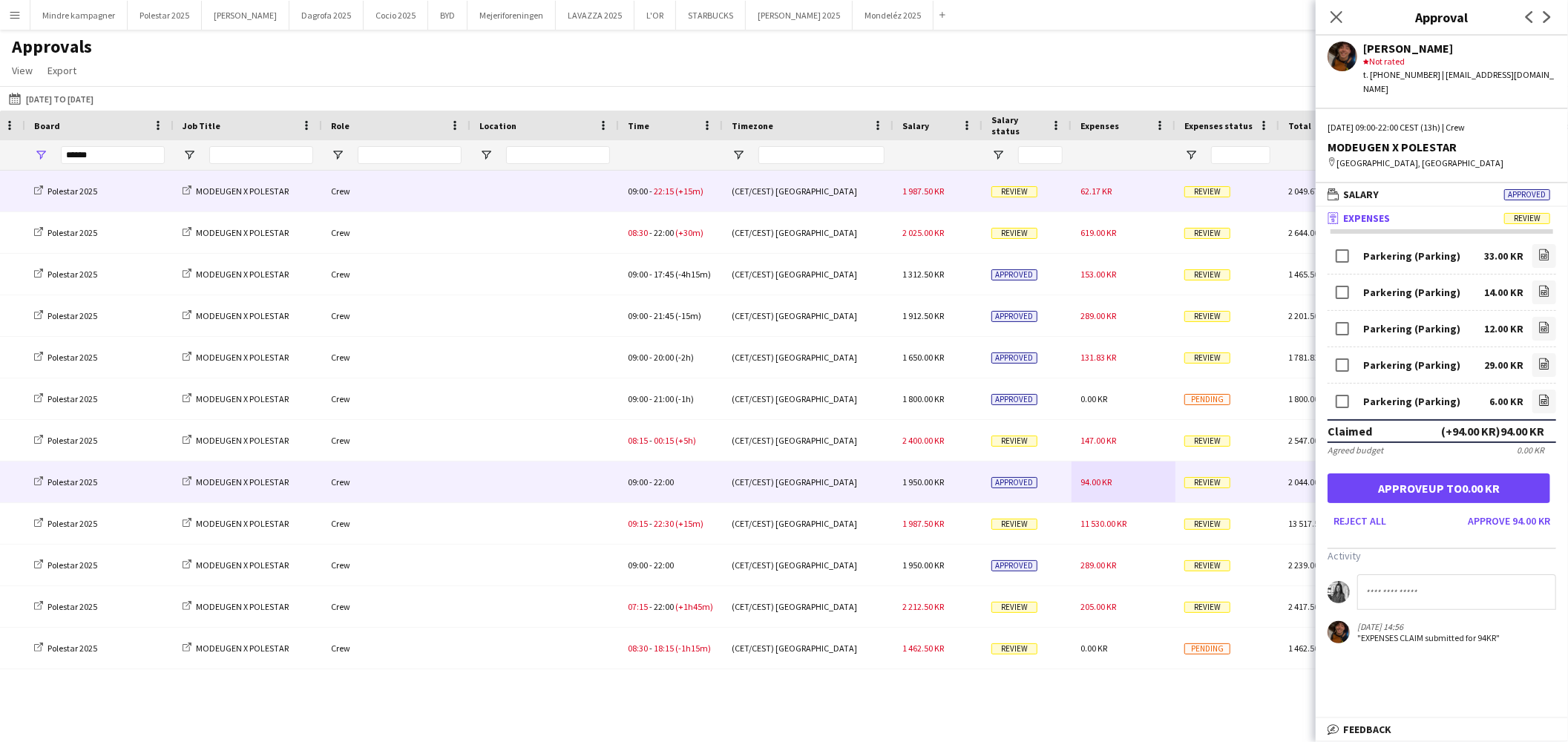
click at [543, 189] on div at bounding box center [544, 191] width 148 height 41
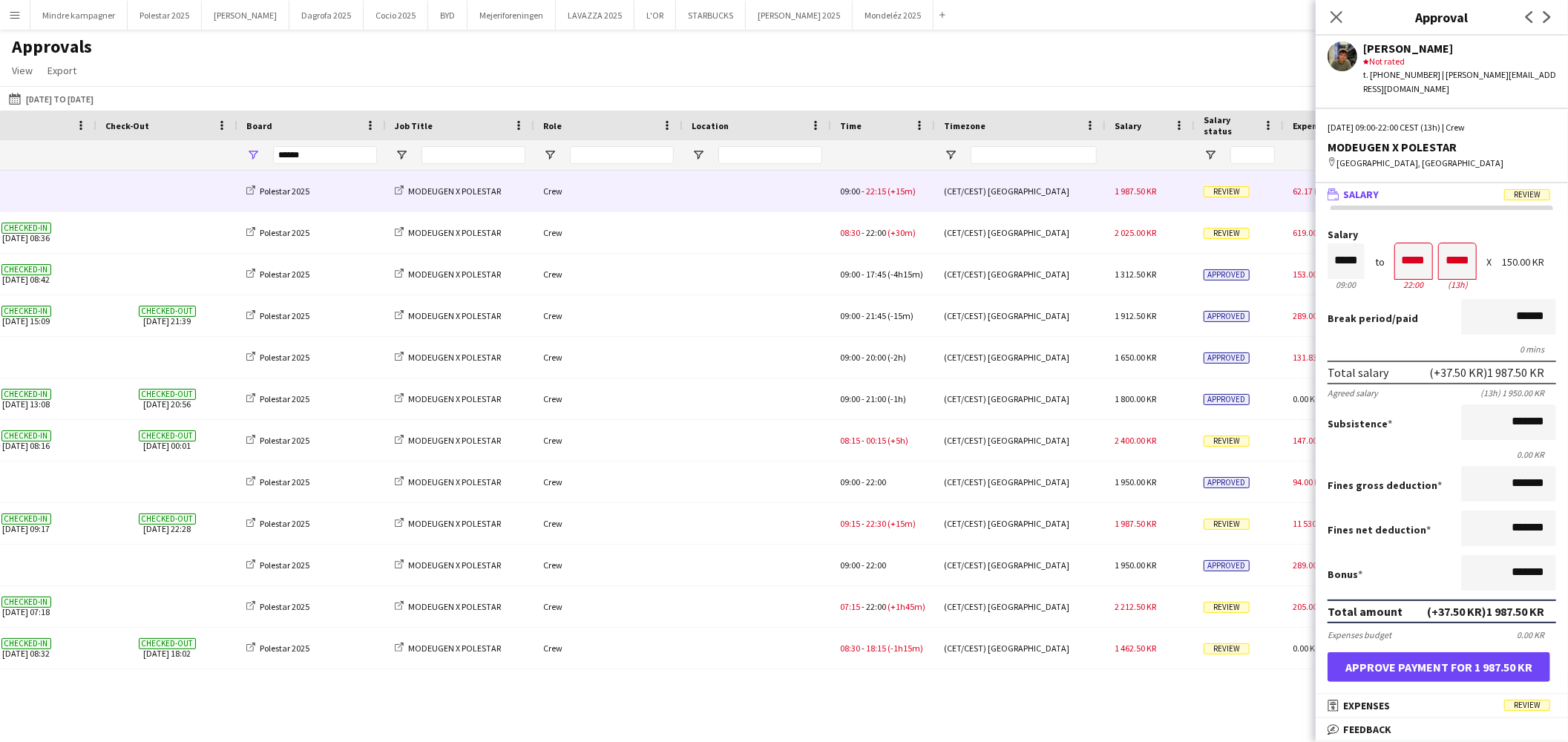
scroll to position [0, 15]
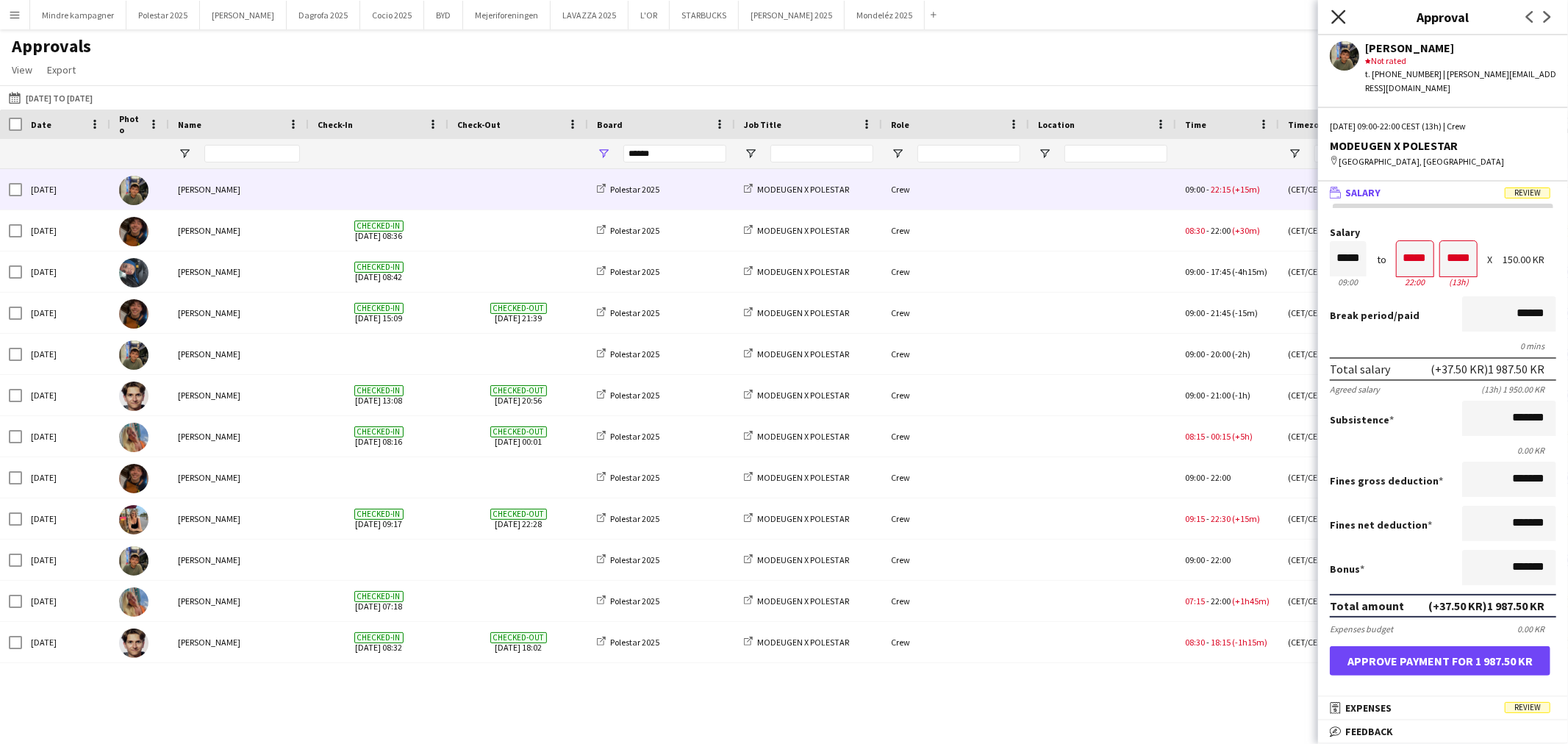
click at [1343, 13] on icon "Close pop-in" at bounding box center [1338, 16] width 14 height 14
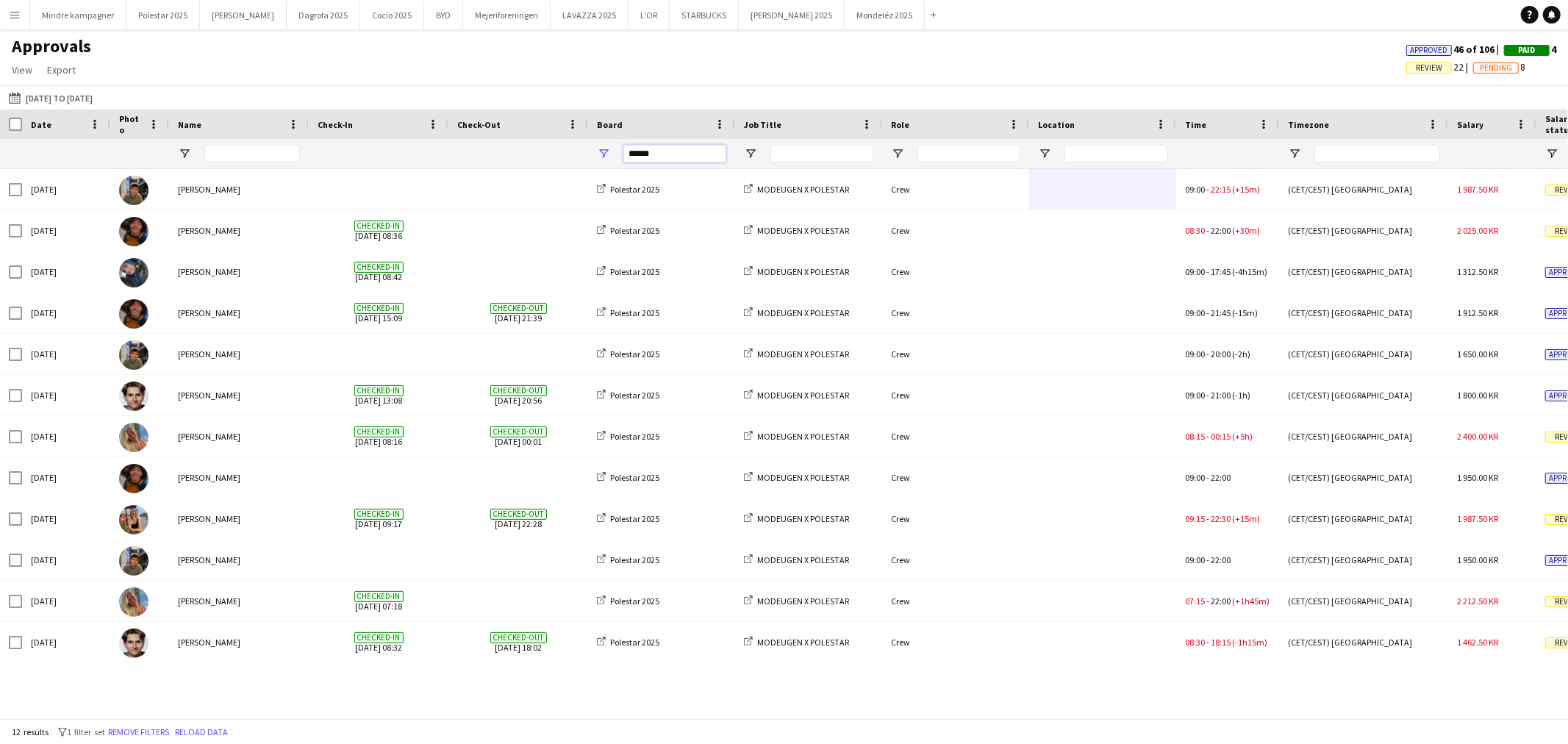
click at [686, 156] on input "******" at bounding box center [675, 154] width 103 height 17
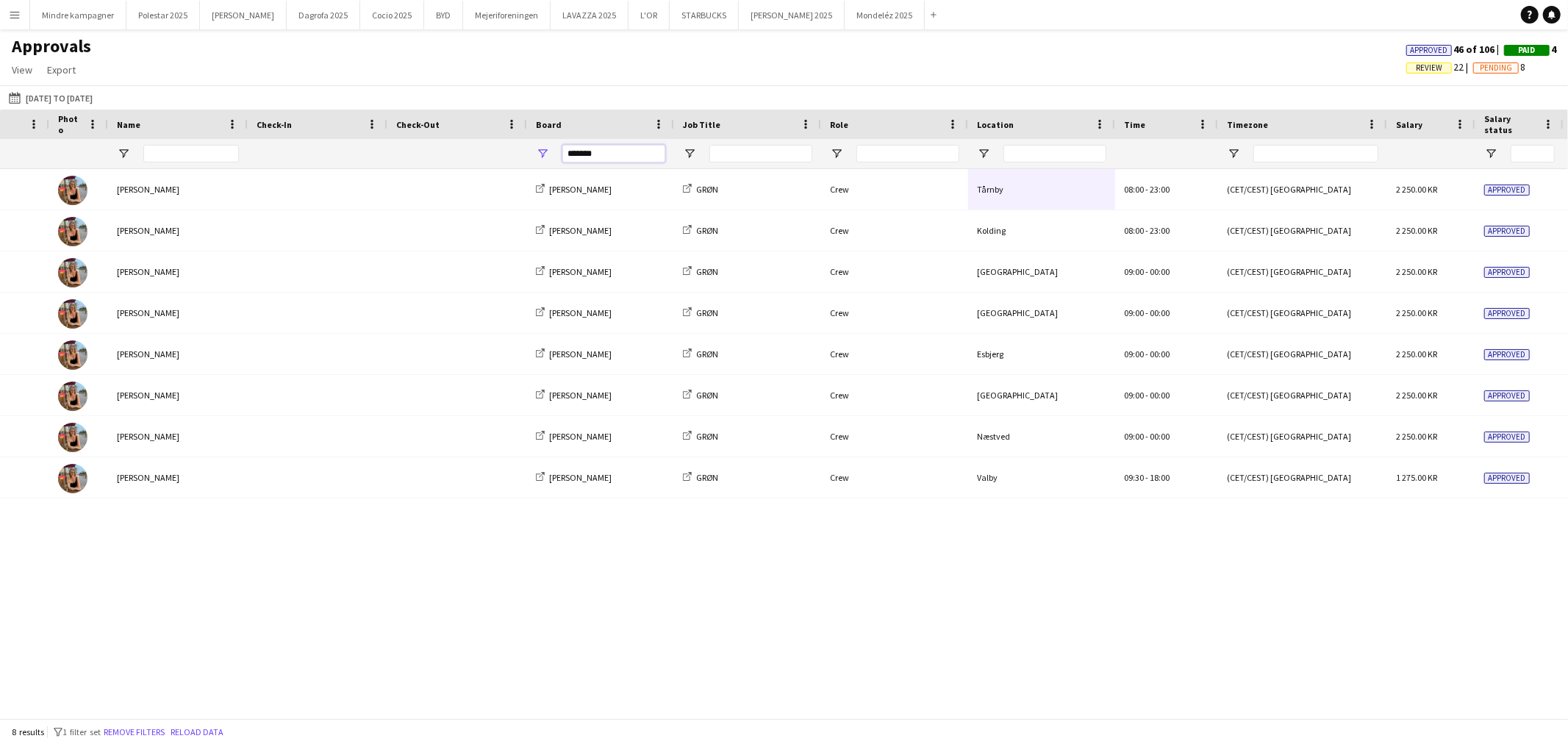
scroll to position [0, 325]
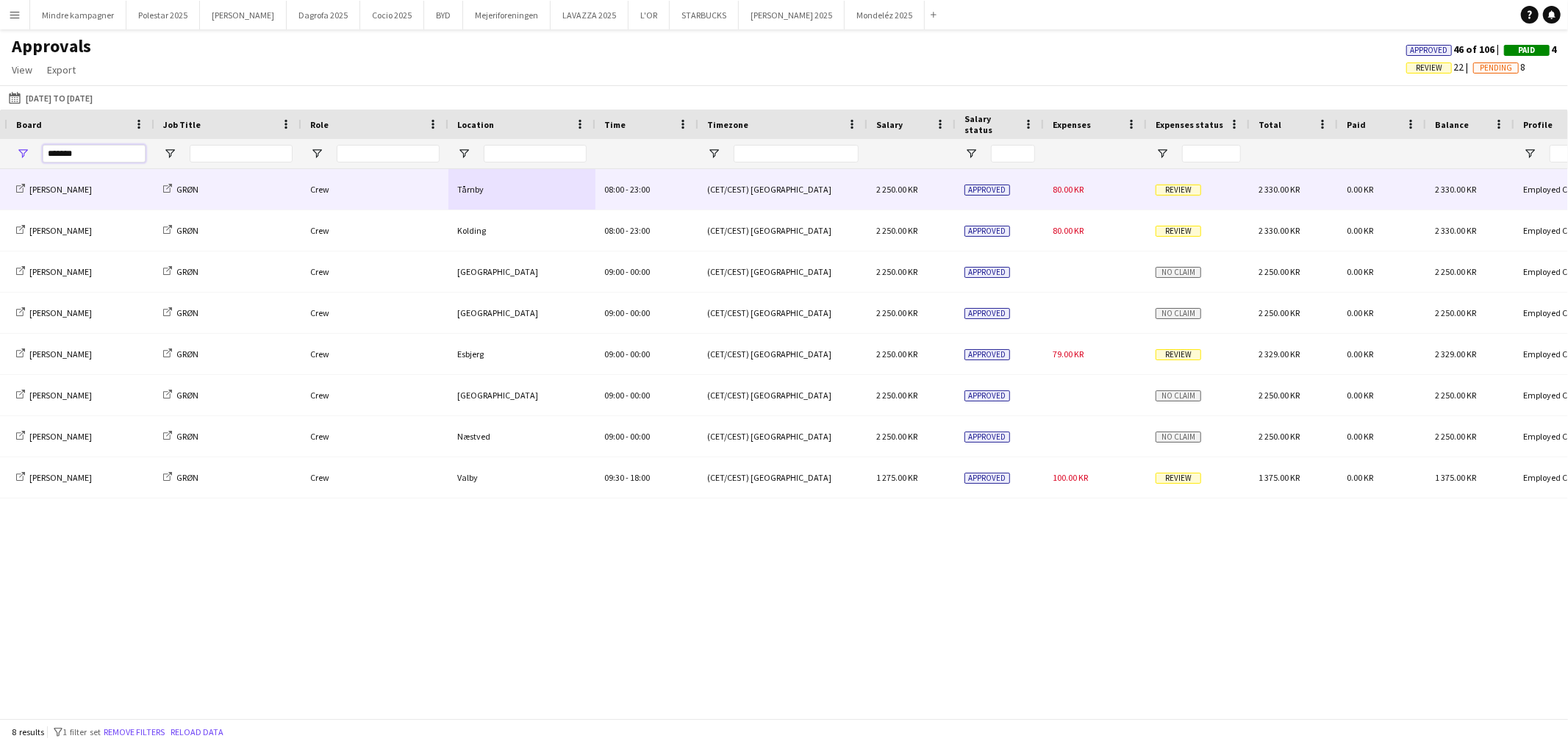
type input "*******"
click at [1120, 187] on div "80.00 KR" at bounding box center [1095, 189] width 103 height 40
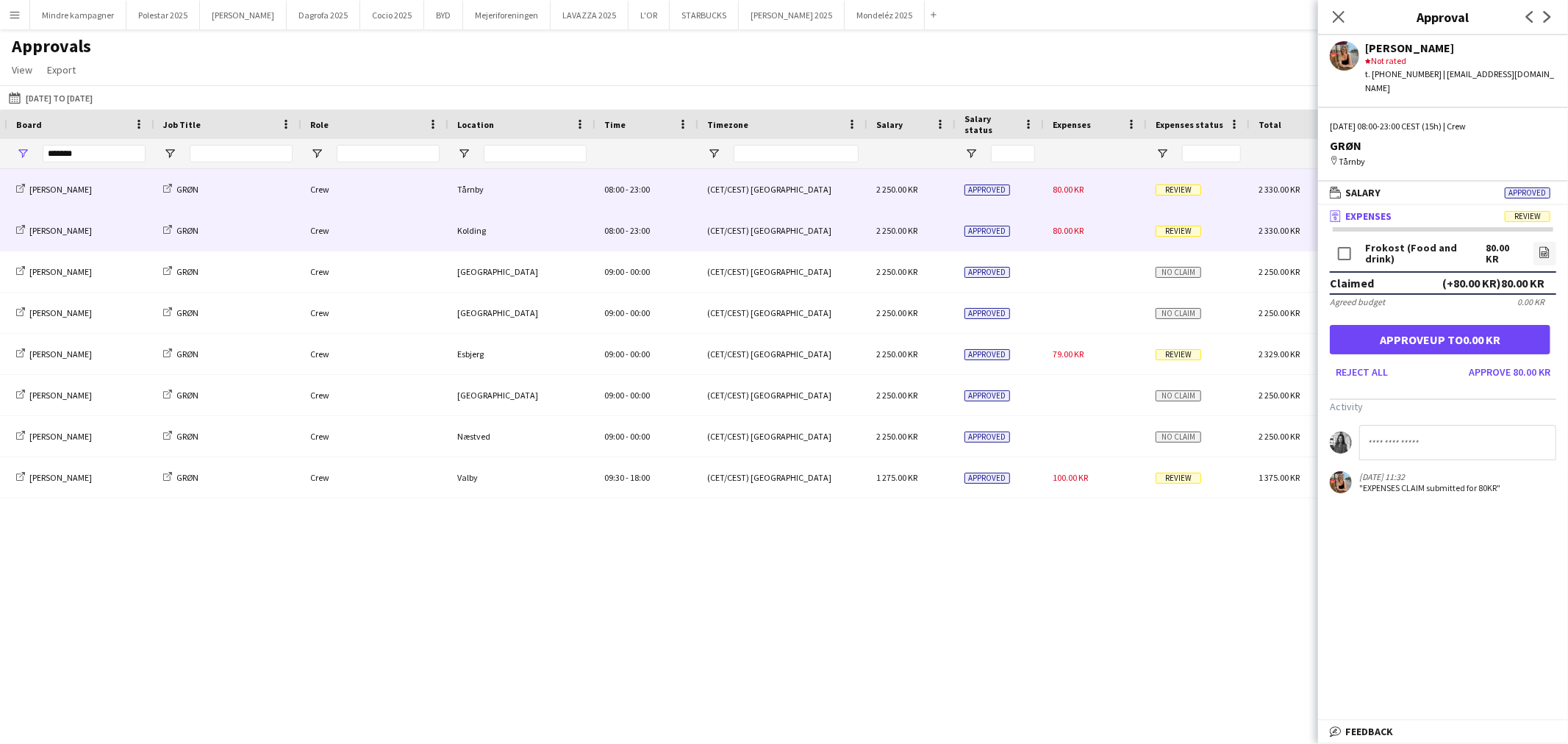
click at [1090, 232] on div "80.00 KR" at bounding box center [1095, 230] width 103 height 40
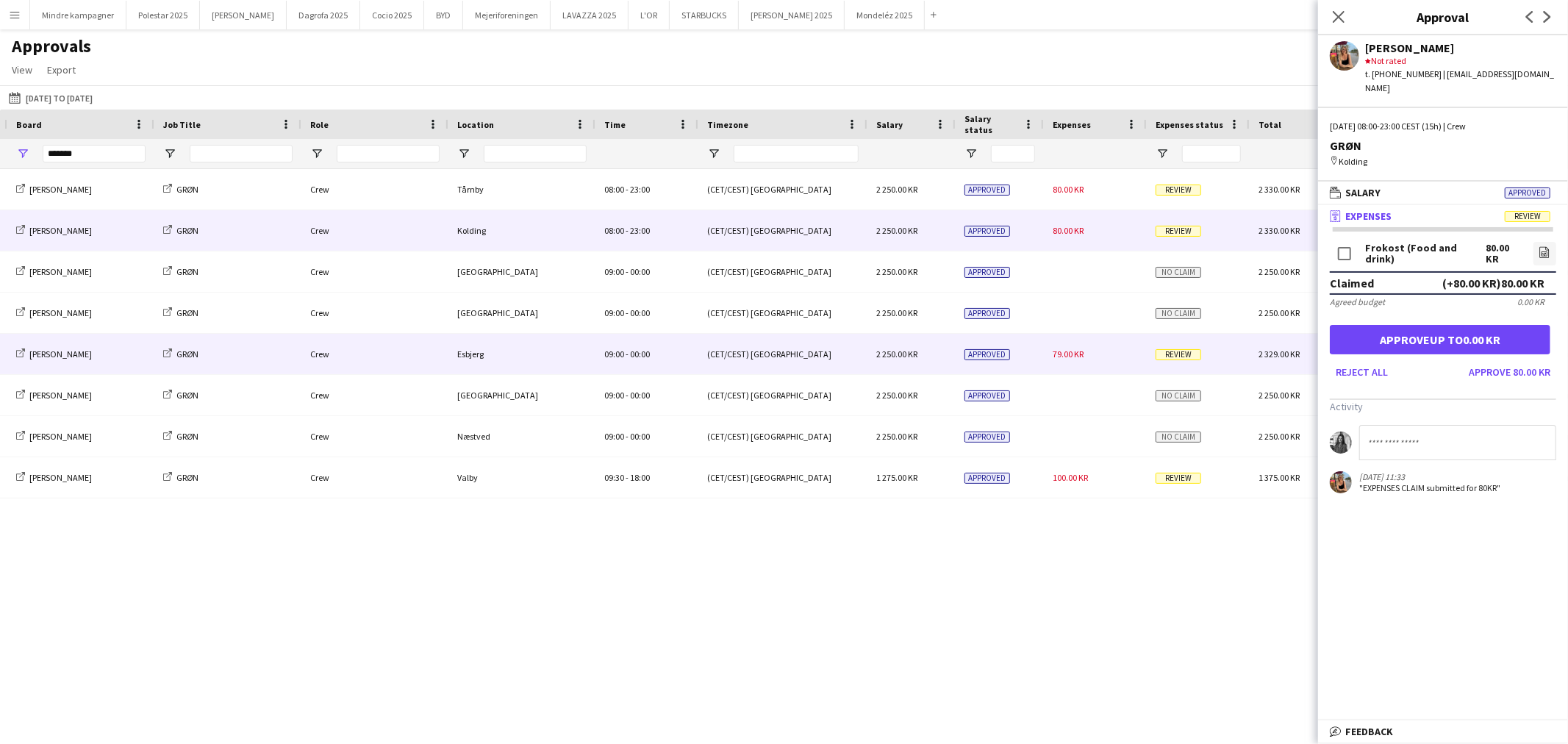
click at [1099, 354] on div "79.00 KR" at bounding box center [1095, 354] width 103 height 40
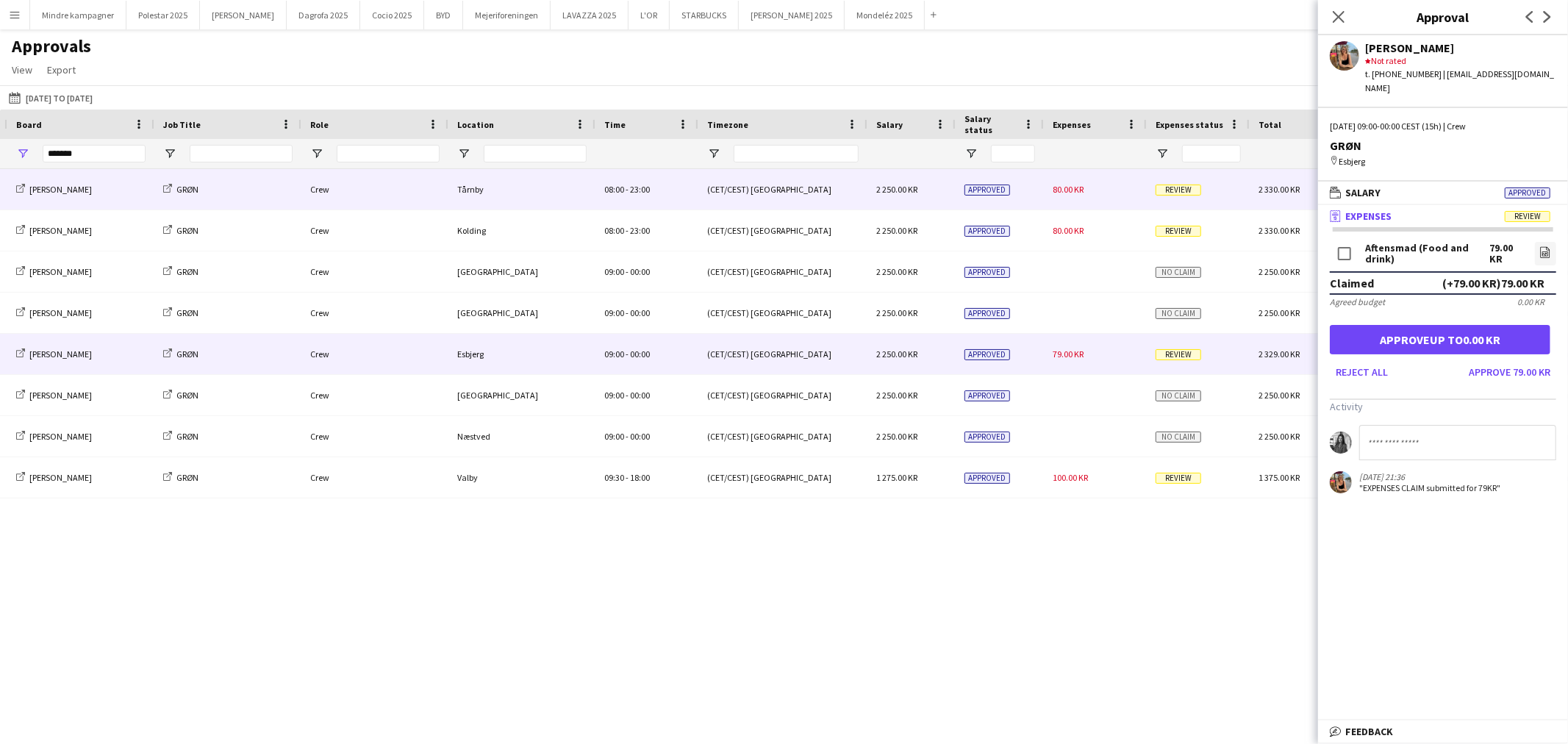
click at [1105, 190] on div "80.00 KR" at bounding box center [1095, 189] width 103 height 40
